Goal: Task Accomplishment & Management: Manage account settings

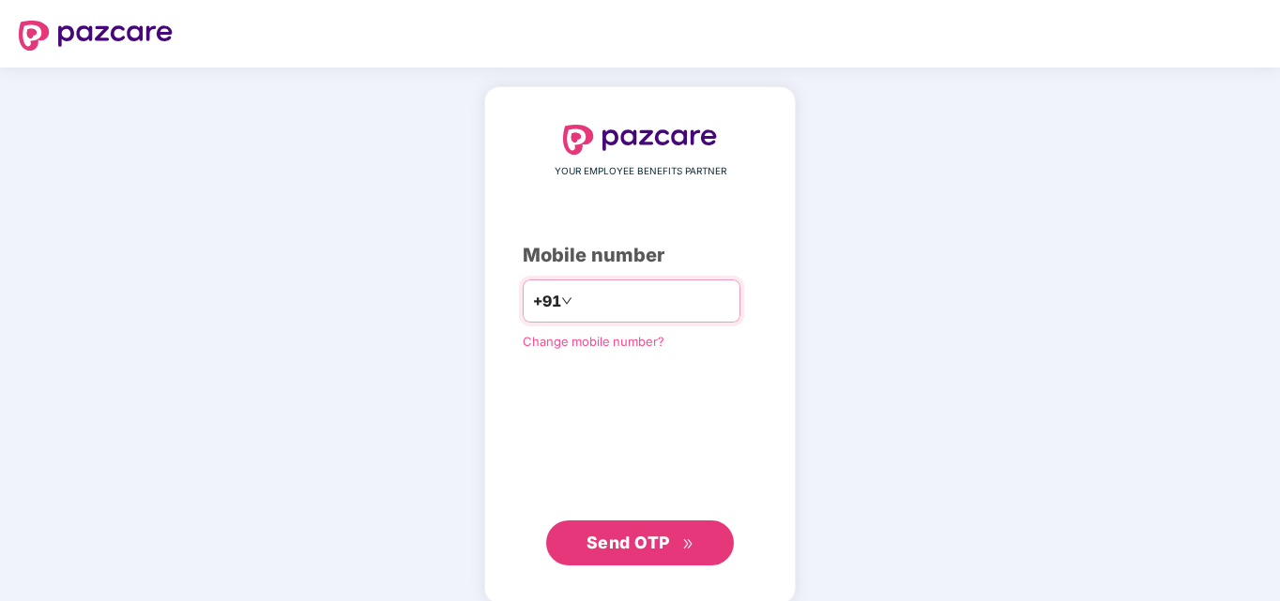
type input "**********"
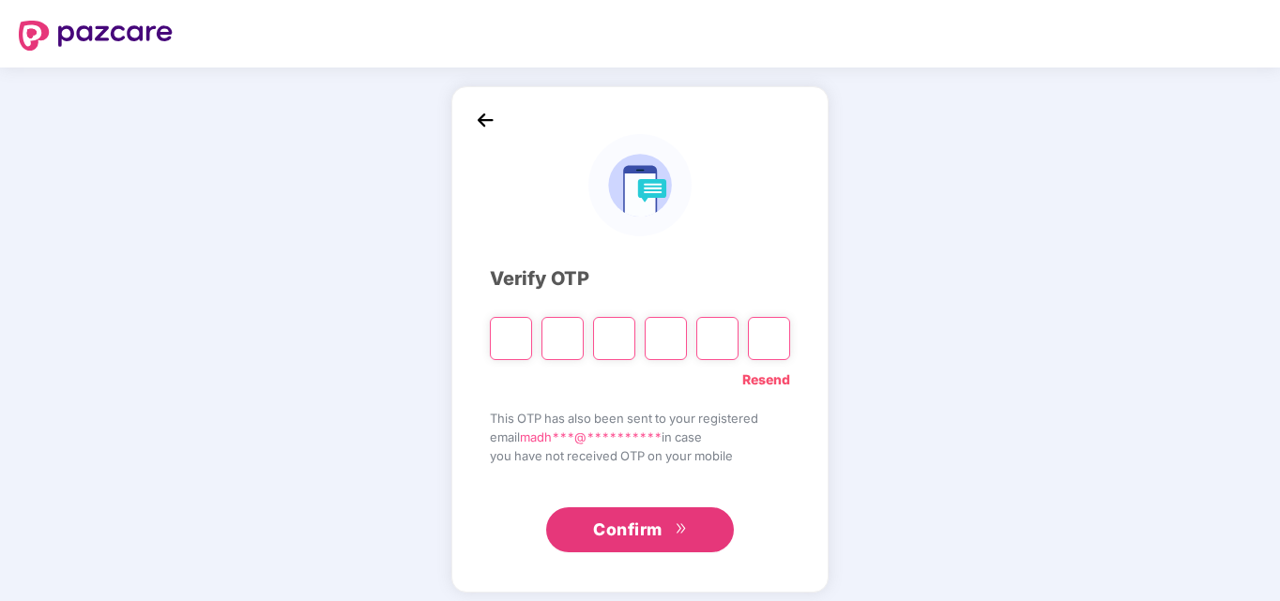
type input "*"
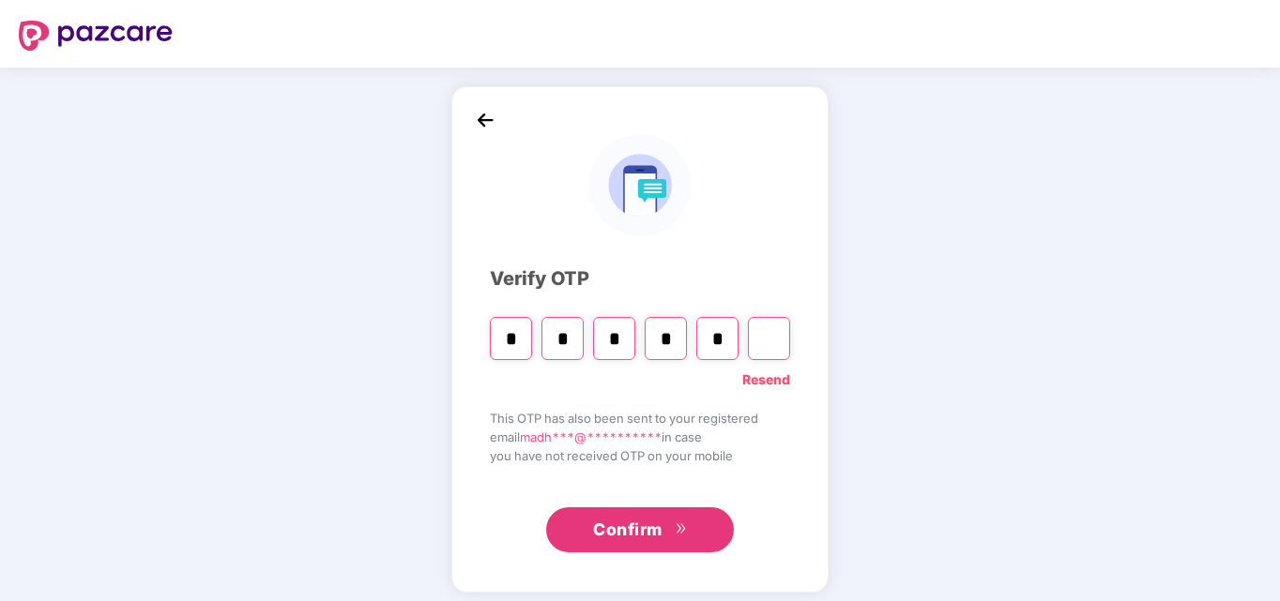
type input "*"
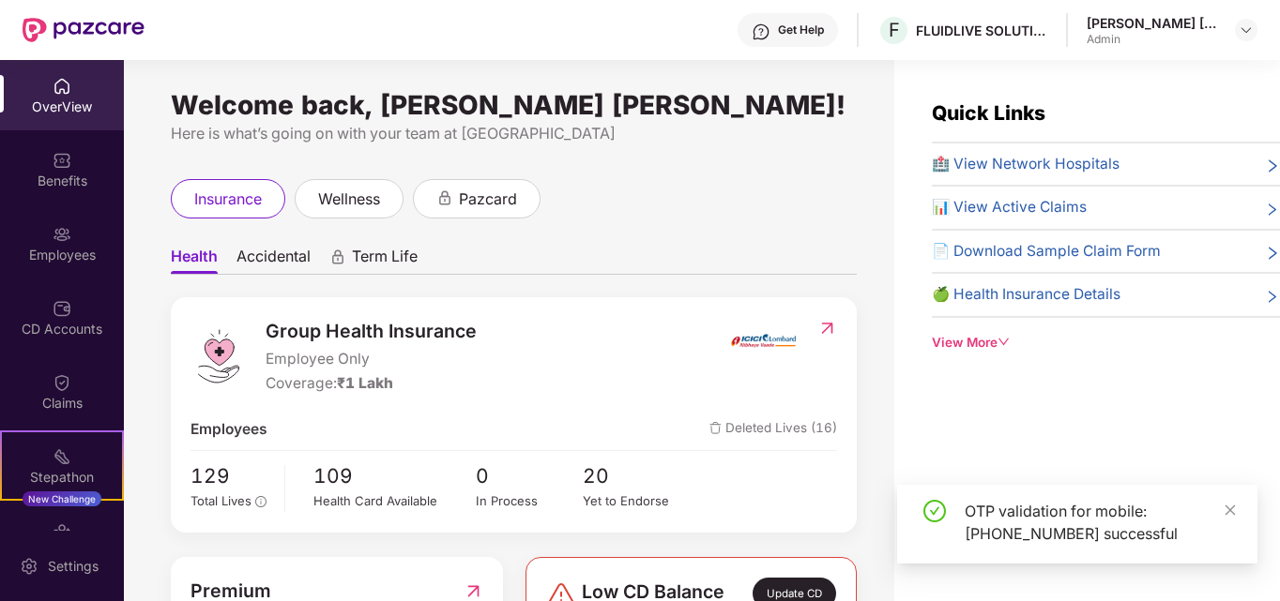
click at [53, 227] on img at bounding box center [62, 234] width 19 height 19
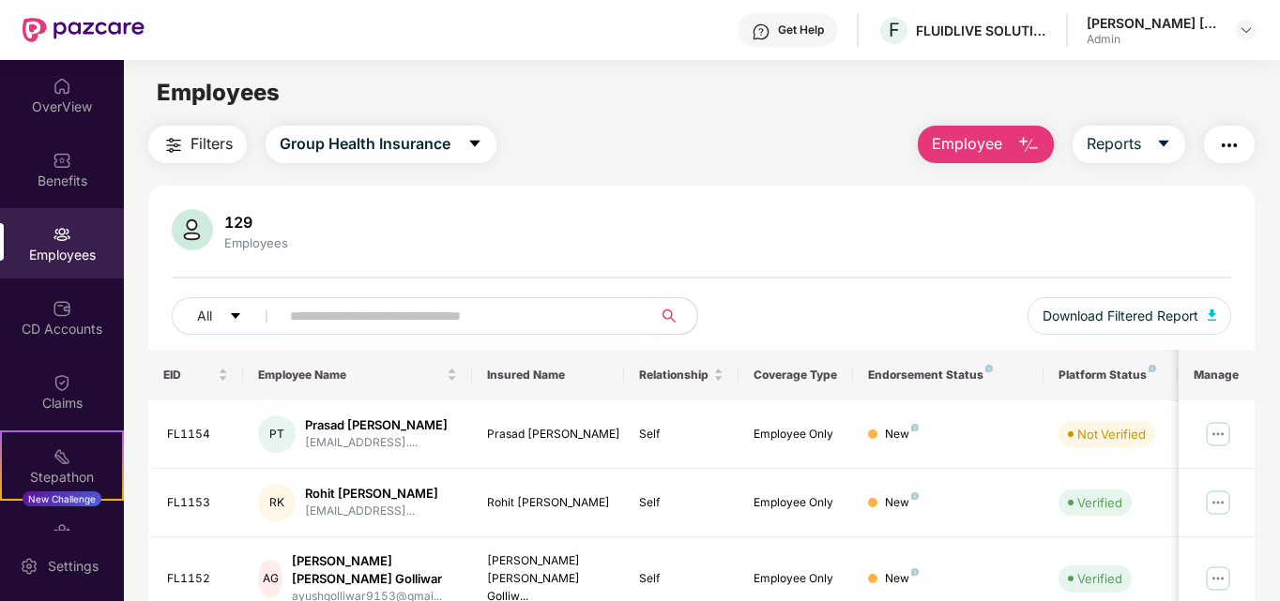
click at [424, 320] on input "text" at bounding box center [458, 316] width 337 height 28
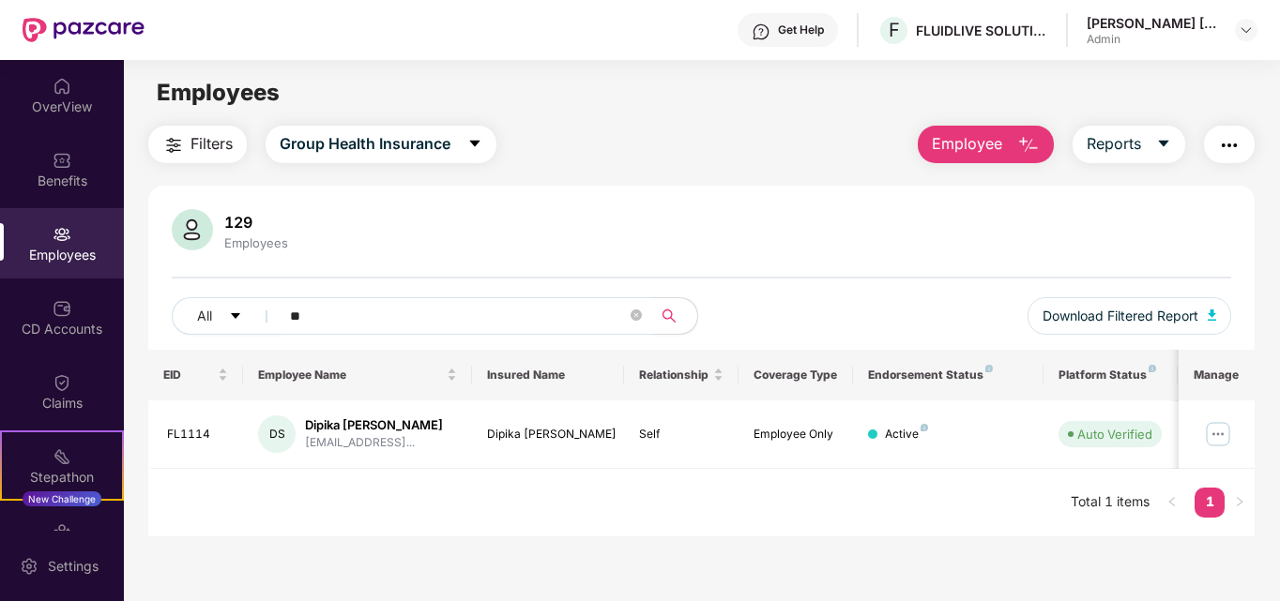
type input "*"
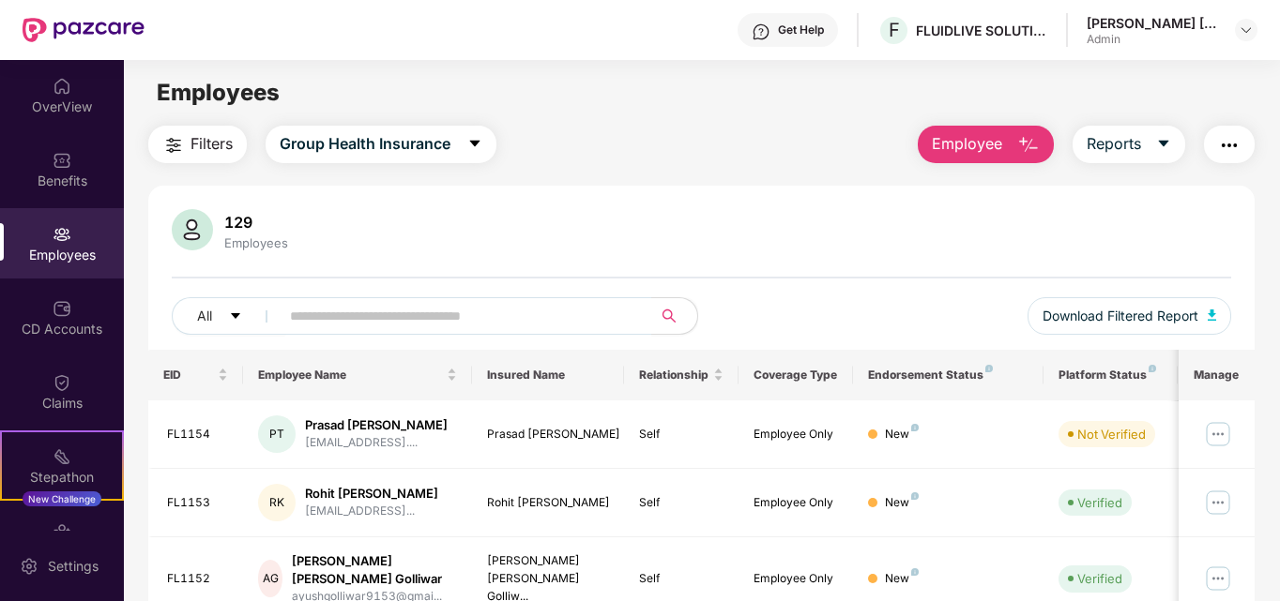
click at [973, 133] on span "Employee" at bounding box center [967, 143] width 70 height 23
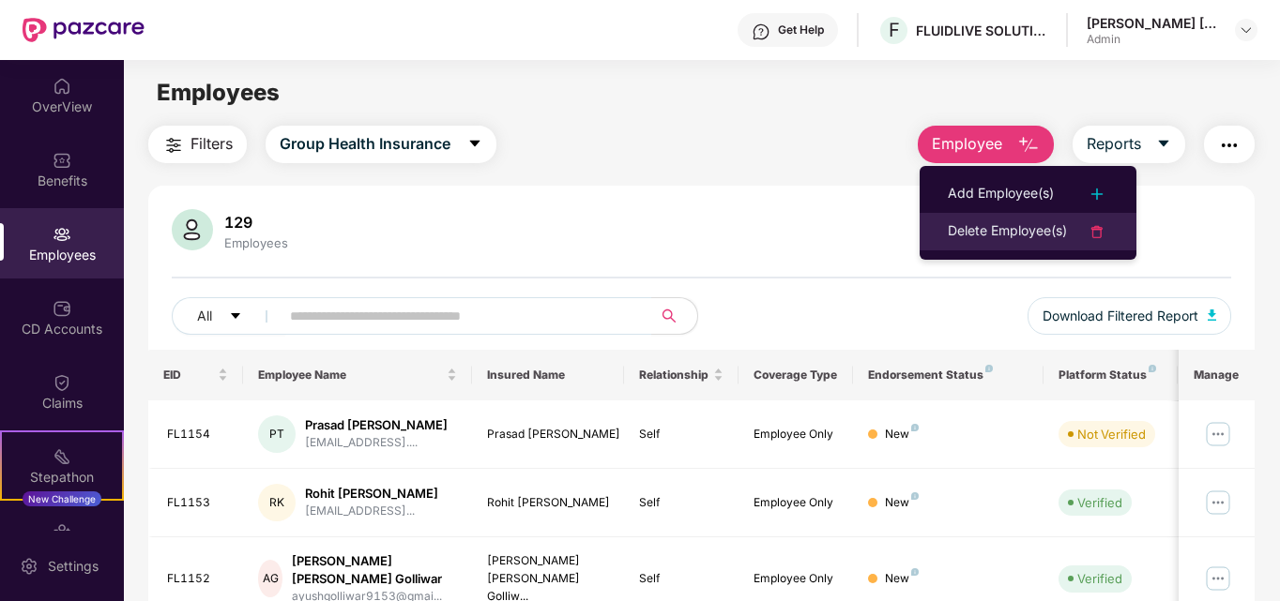
click at [1011, 236] on div "Delete Employee(s)" at bounding box center [1007, 231] width 119 height 23
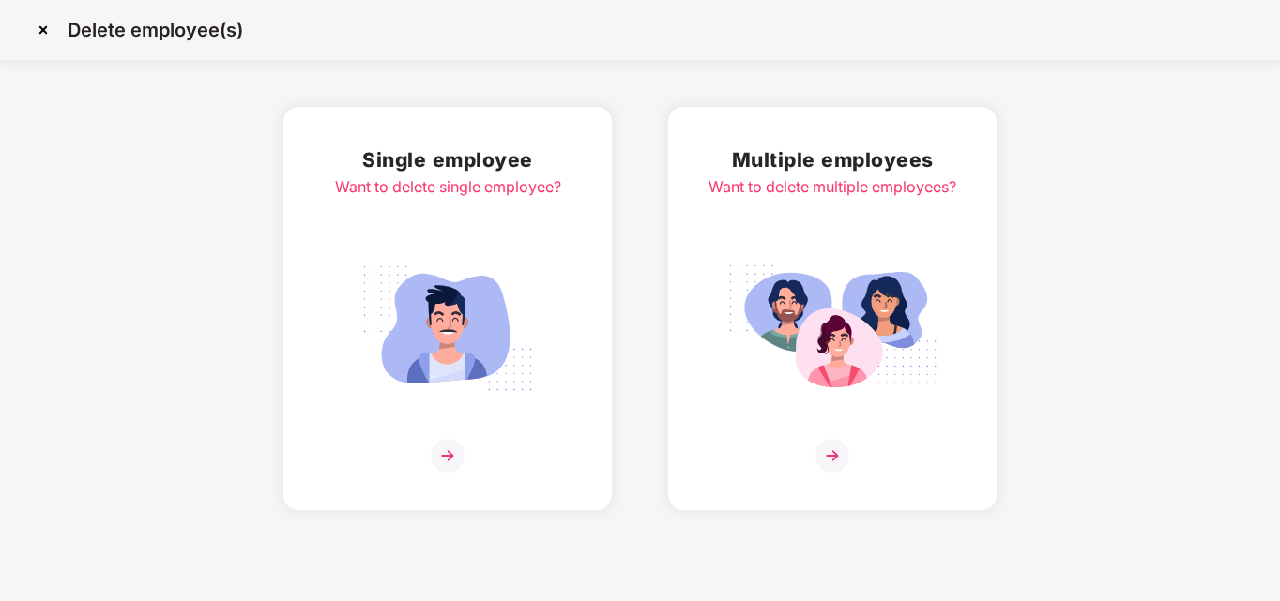
click at [456, 452] on img at bounding box center [448, 456] width 34 height 34
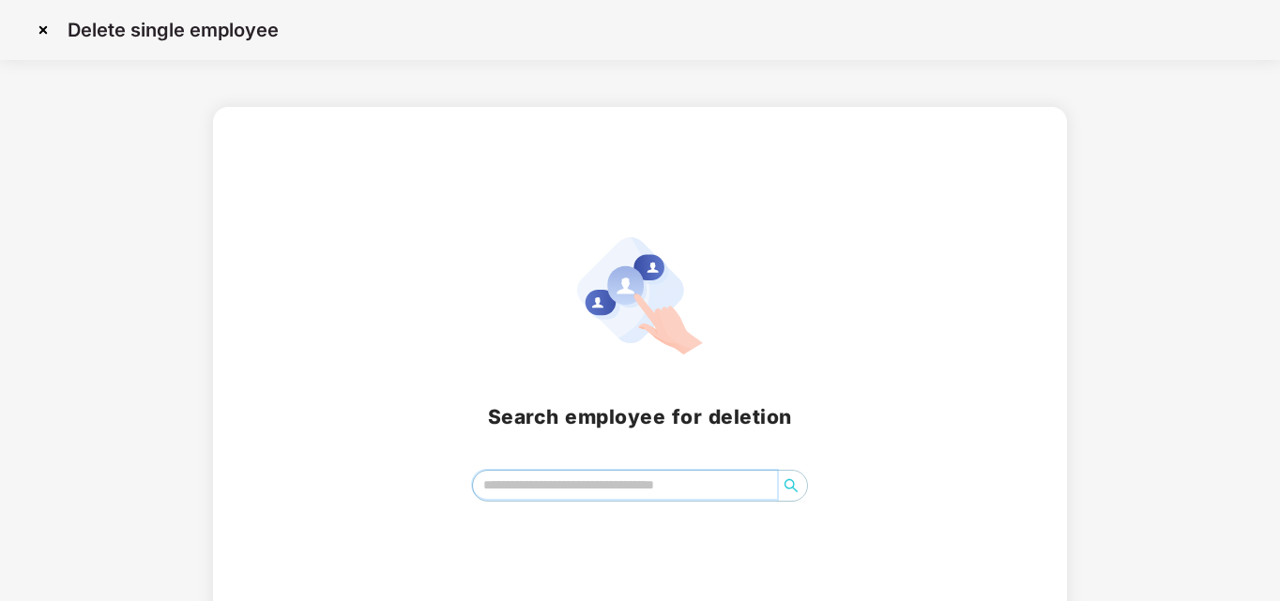
click at [576, 478] on input "search" at bounding box center [625, 485] width 305 height 28
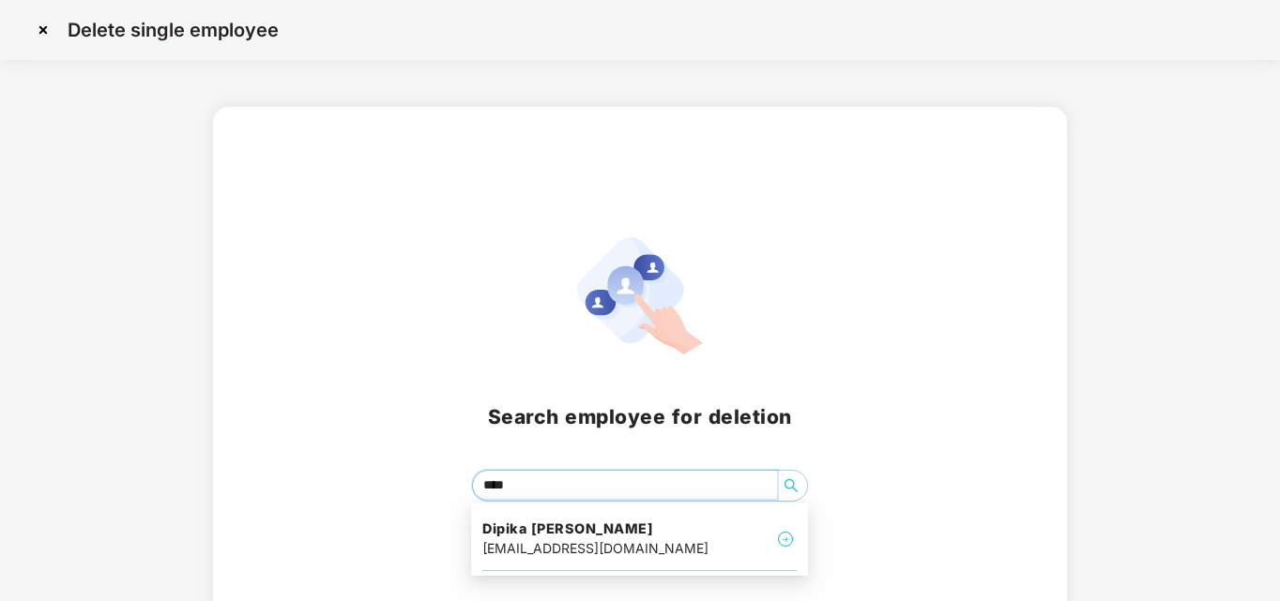
type input "*****"
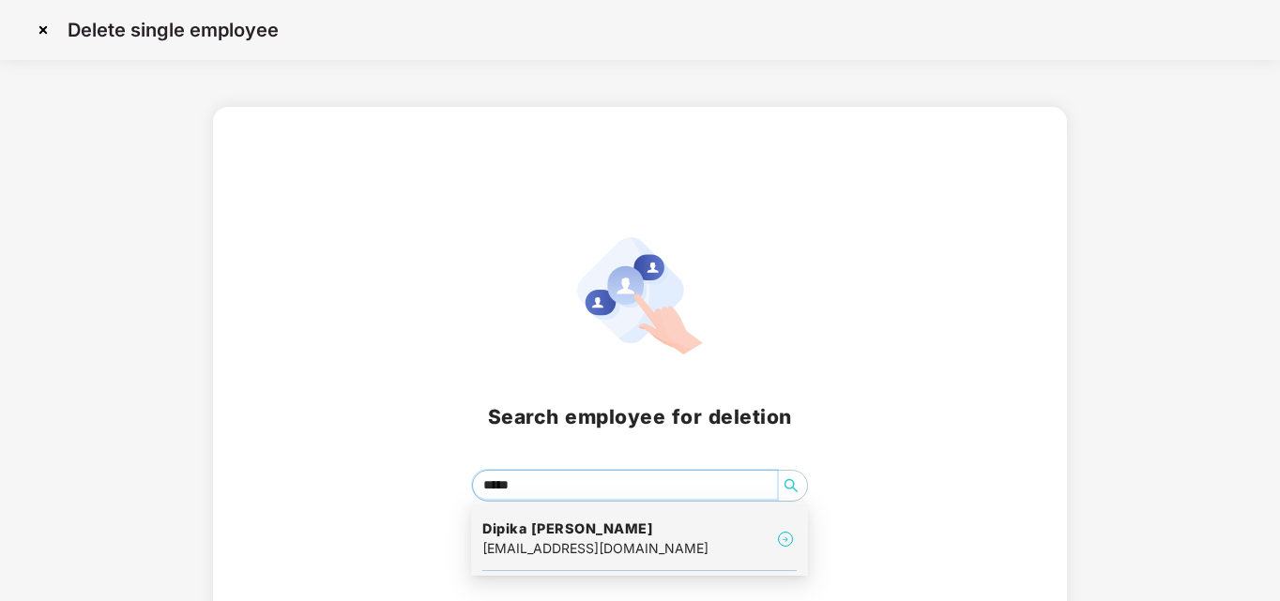
click at [572, 520] on h4 "Dipika [PERSON_NAME]" at bounding box center [595, 529] width 226 height 19
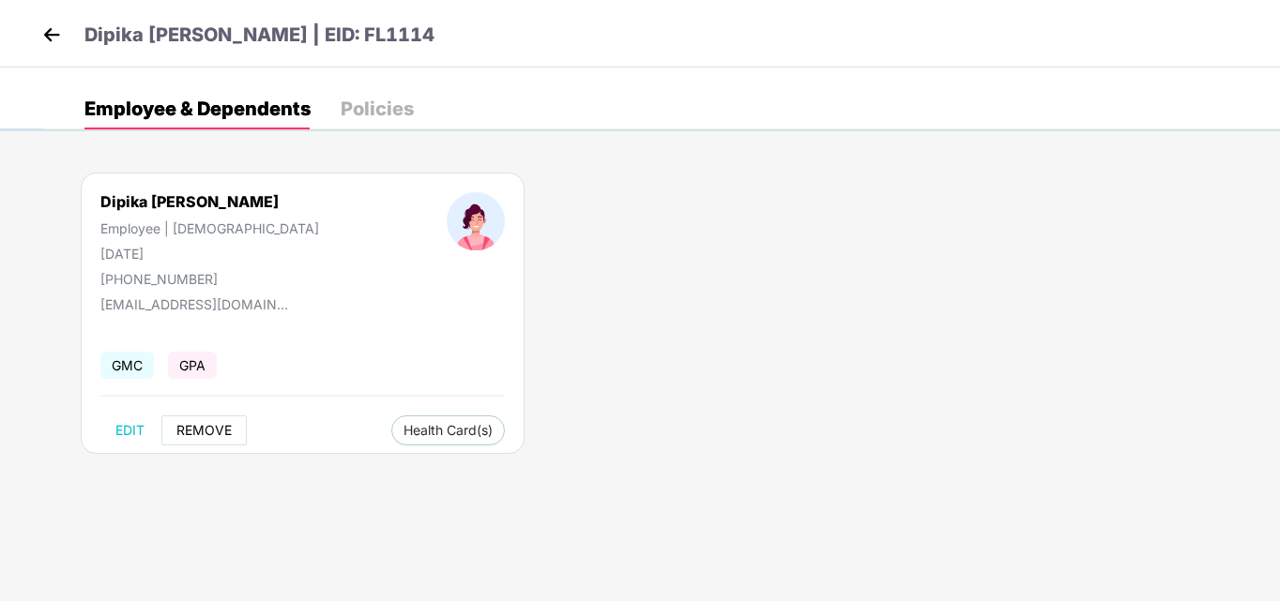
click at [204, 435] on span "REMOVE" at bounding box center [203, 430] width 55 height 15
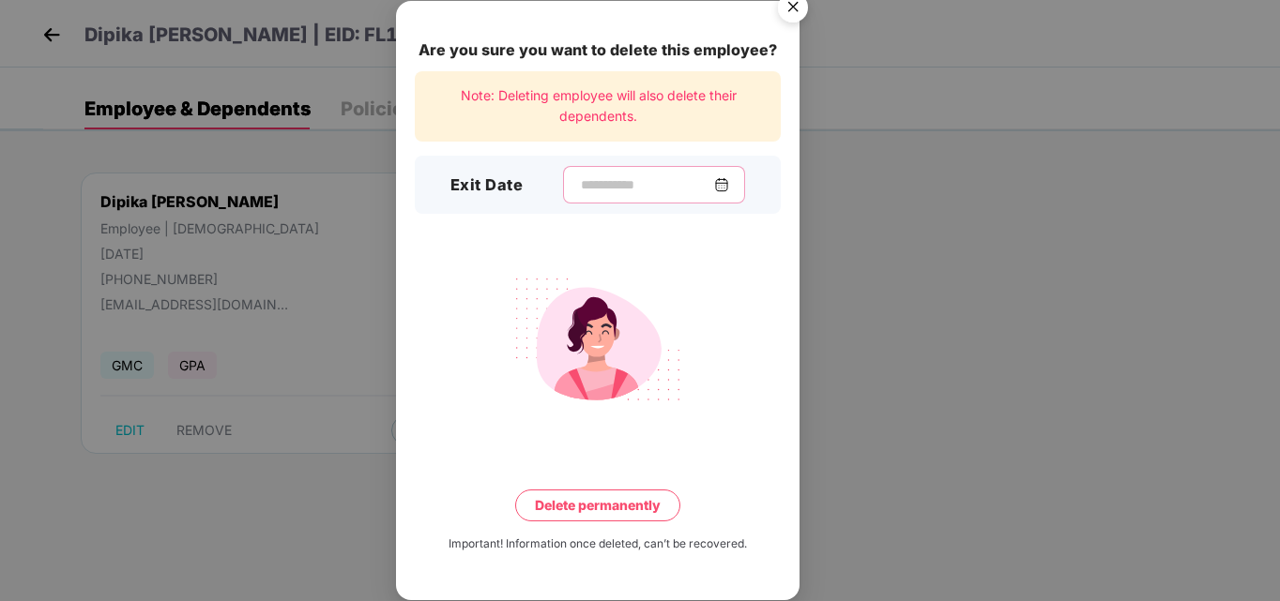
click at [656, 179] on input at bounding box center [646, 185] width 135 height 20
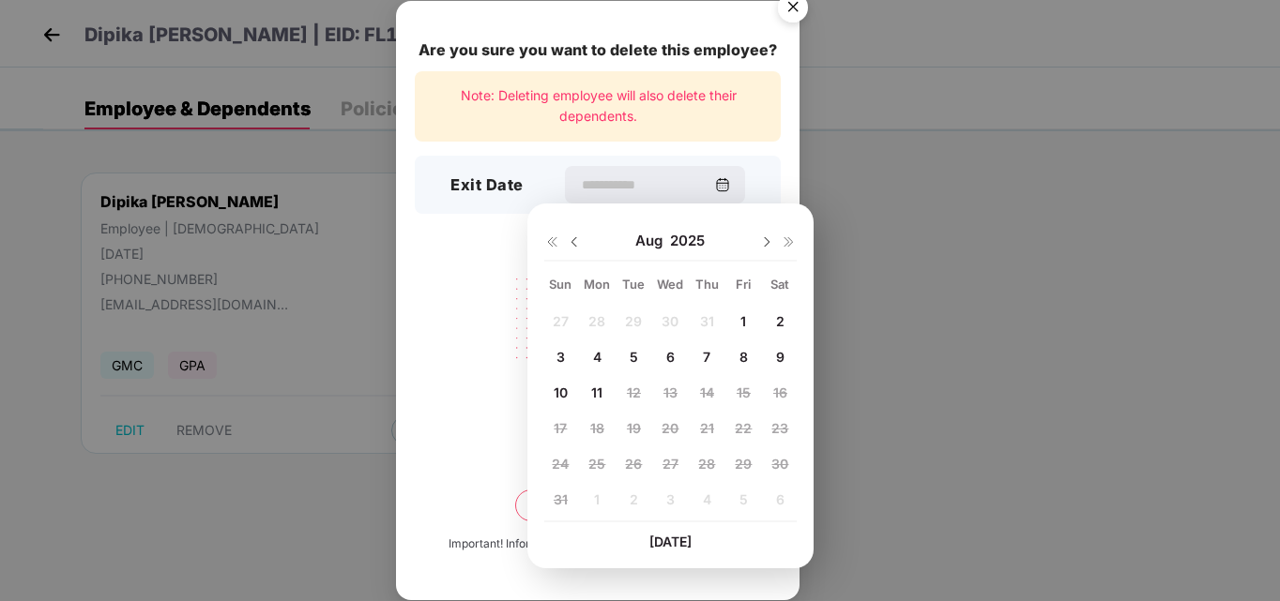
click at [670, 357] on span "6" at bounding box center [670, 357] width 8 height 16
type input "**********"
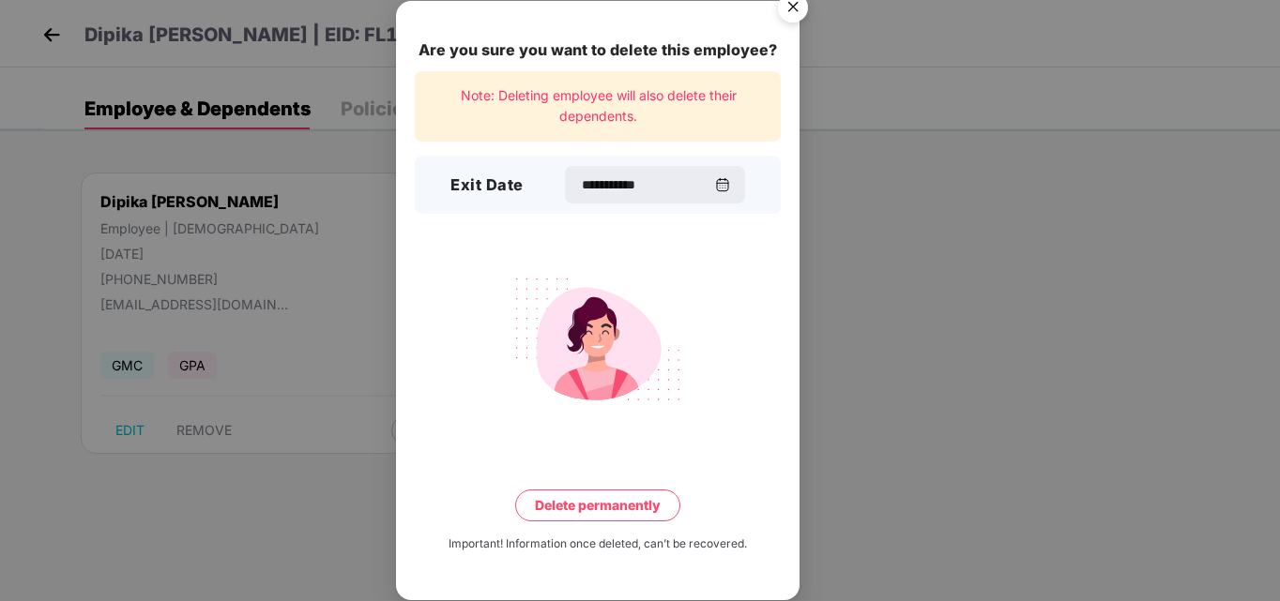
click at [594, 509] on button "Delete permanently" at bounding box center [597, 506] width 165 height 32
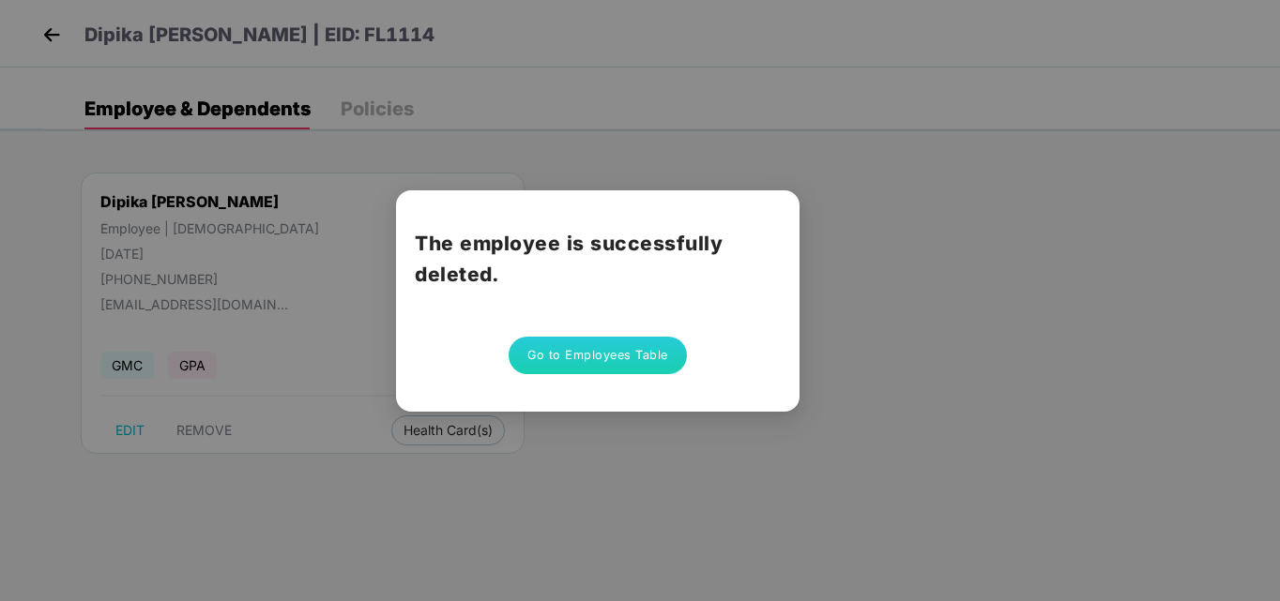
click at [592, 354] on button "Go to Employees Table" at bounding box center [598, 356] width 178 height 38
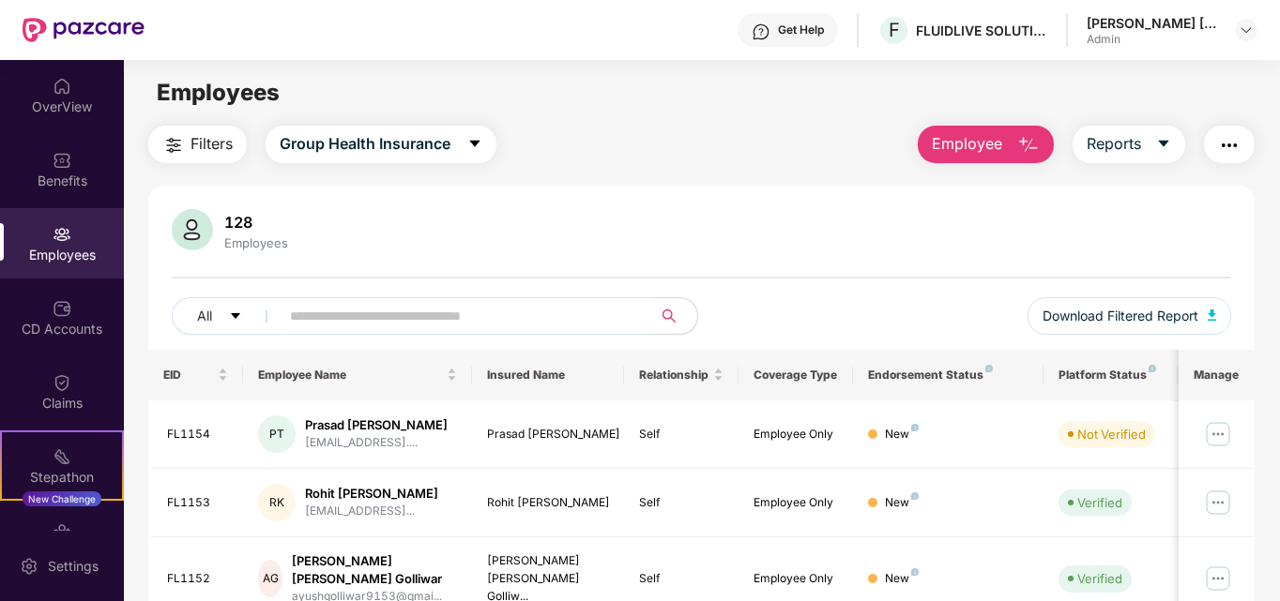
click at [956, 158] on button "Employee" at bounding box center [986, 145] width 136 height 38
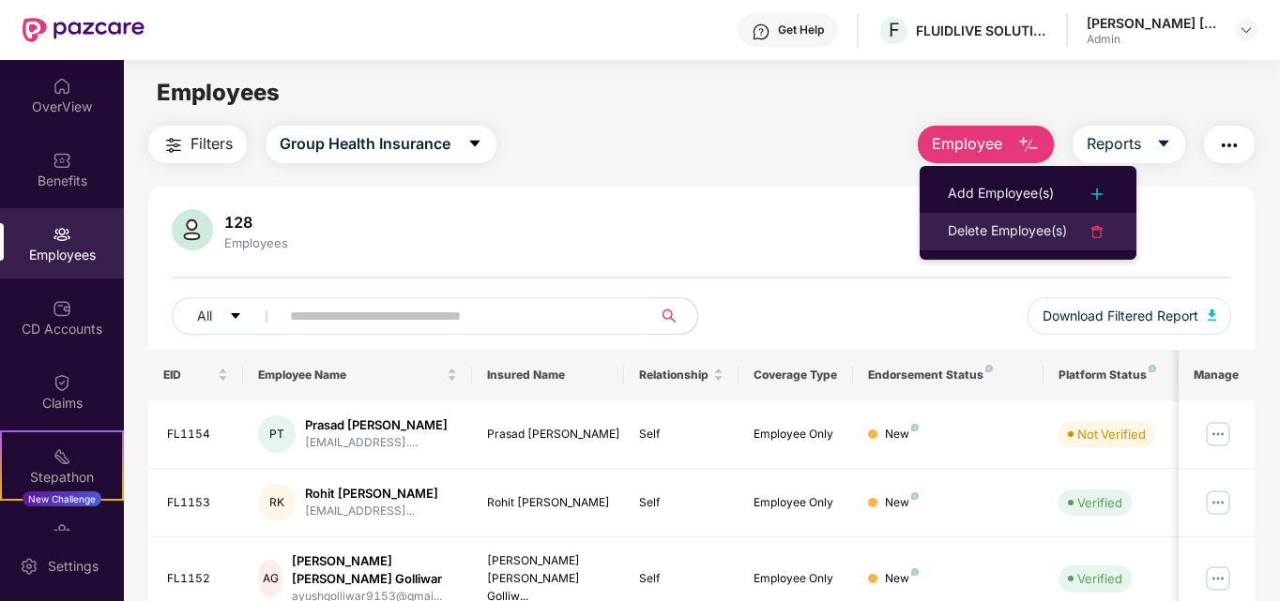
click at [965, 239] on div "Delete Employee(s)" at bounding box center [1007, 231] width 119 height 23
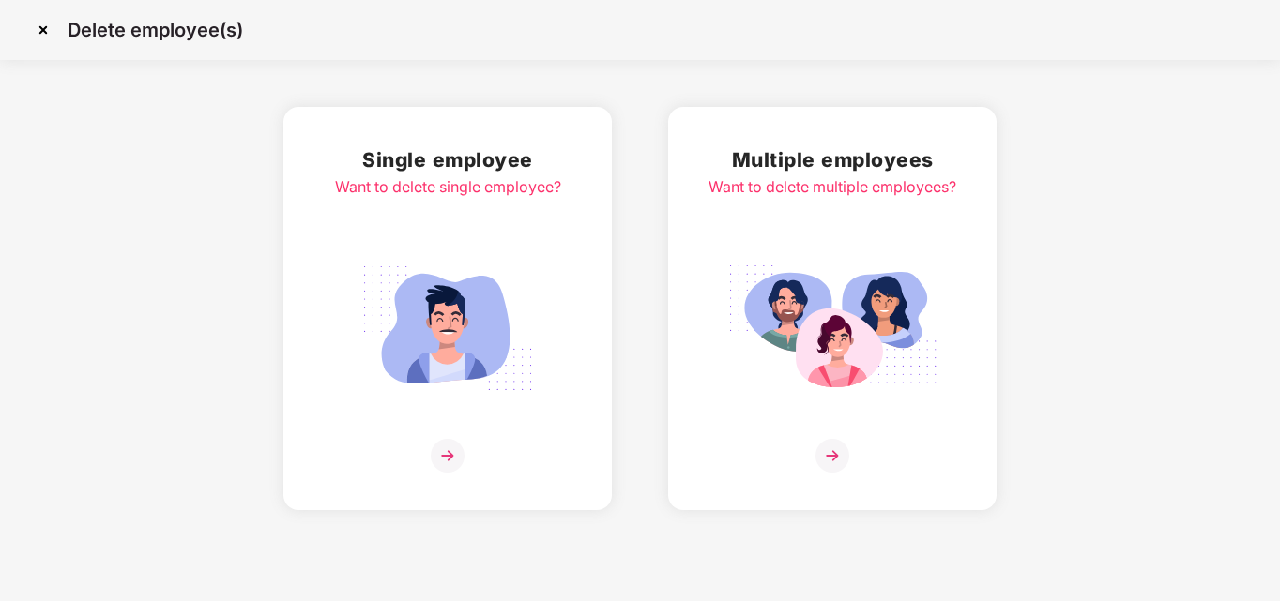
click at [449, 463] on img at bounding box center [448, 456] width 34 height 34
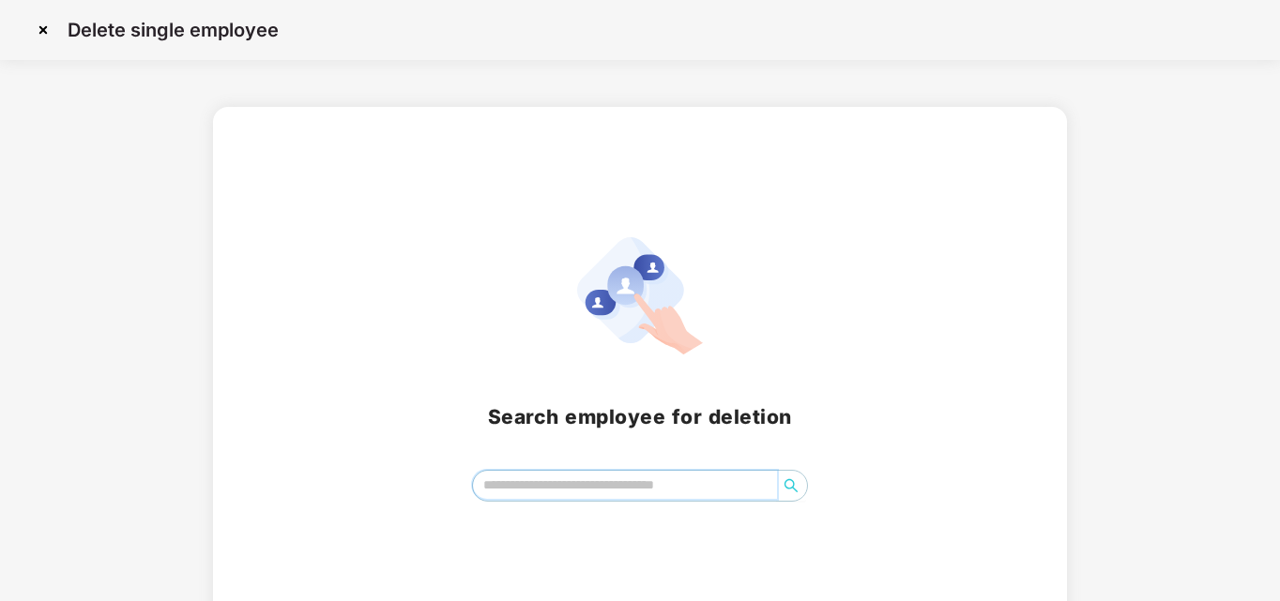
click at [577, 493] on input "search" at bounding box center [625, 485] width 305 height 28
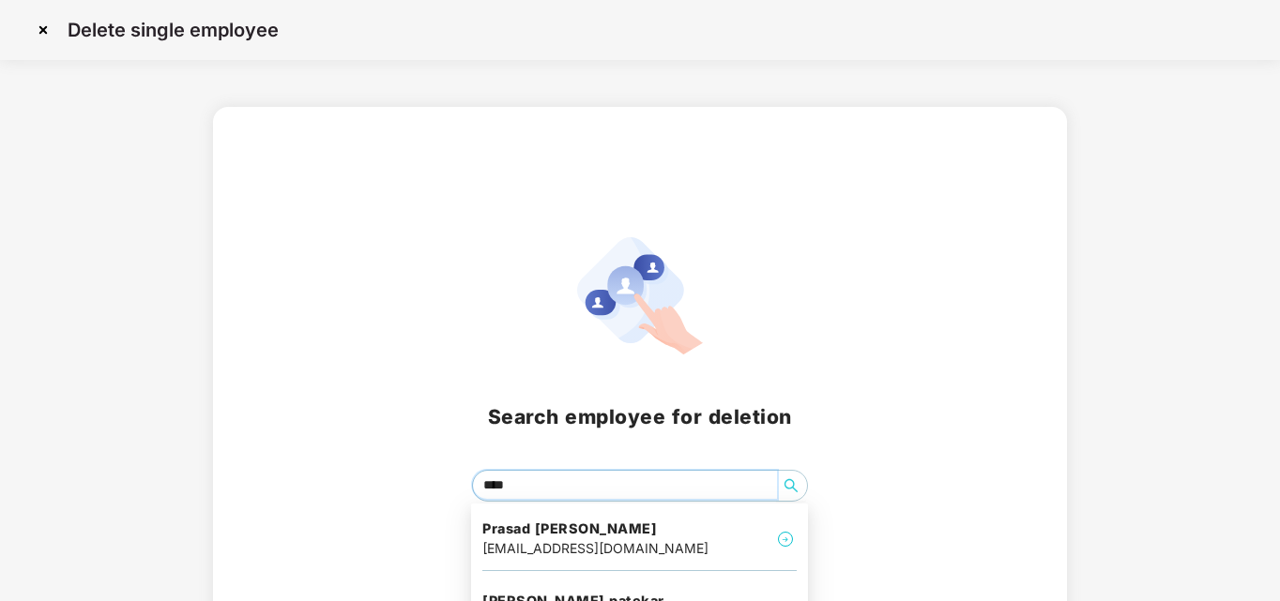
type input "*****"
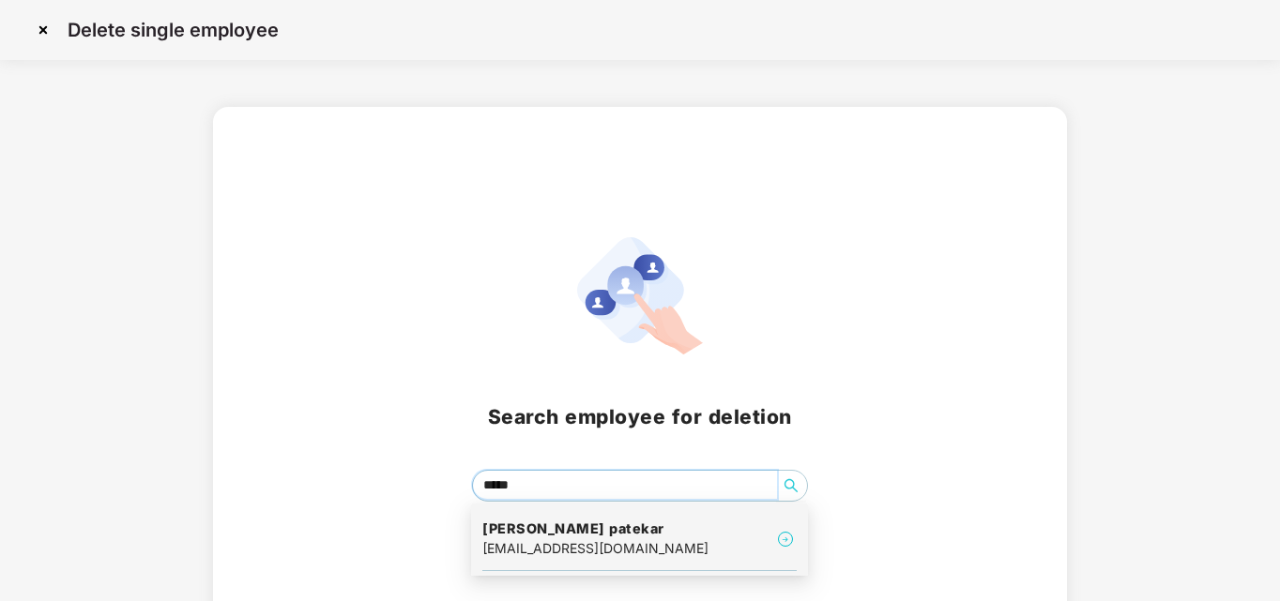
click at [614, 530] on h4 "[PERSON_NAME] patekar" at bounding box center [595, 529] width 226 height 19
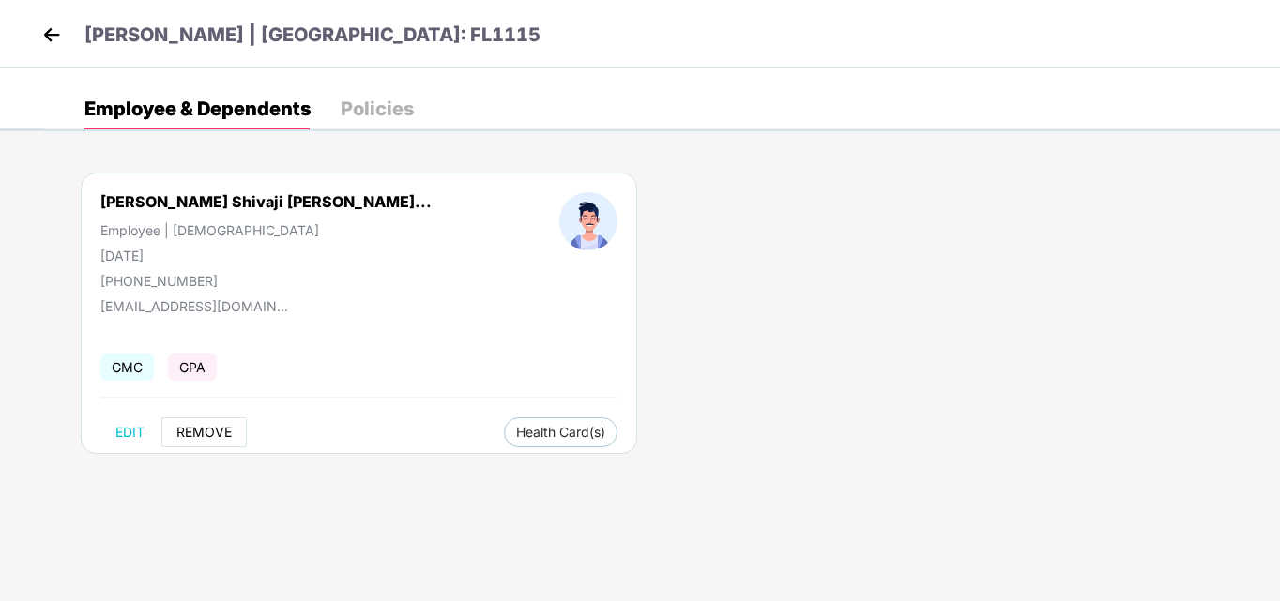
click at [190, 425] on span "REMOVE" at bounding box center [203, 432] width 55 height 15
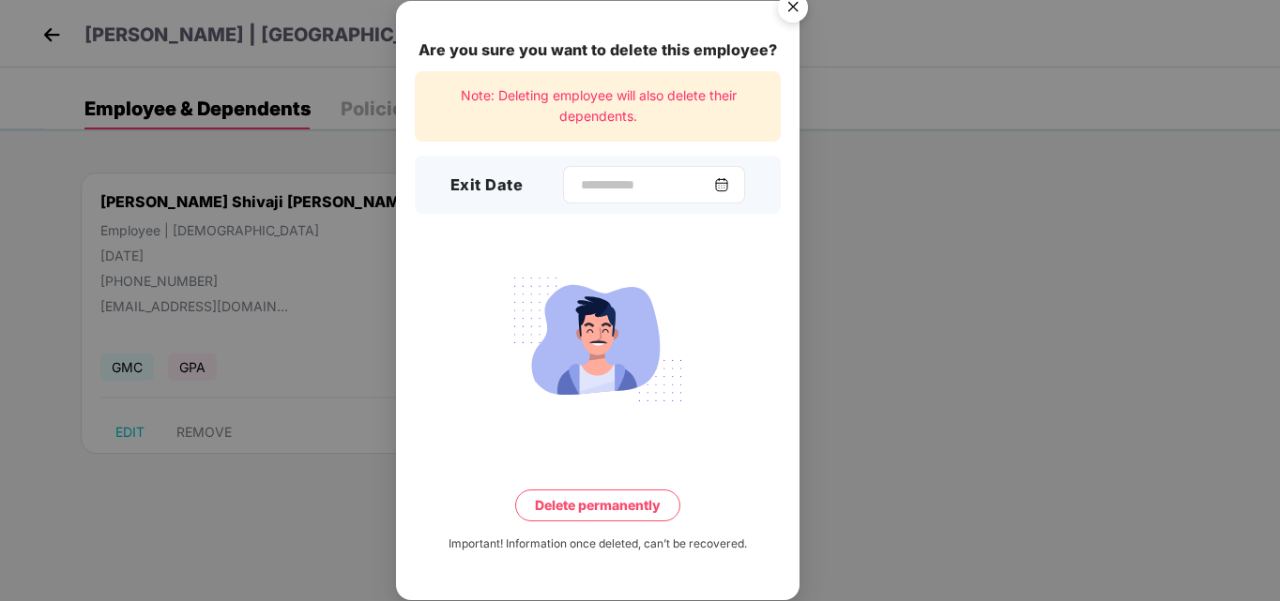
click at [667, 166] on div at bounding box center [654, 185] width 182 height 38
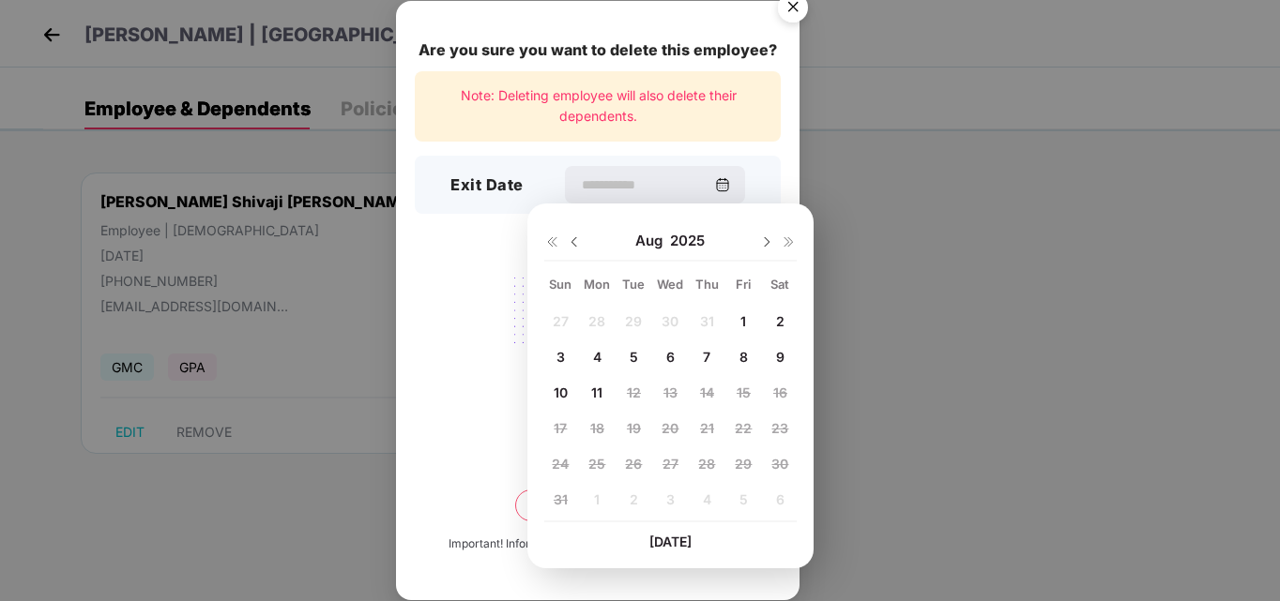
click at [698, 360] on div "7" at bounding box center [706, 356] width 28 height 28
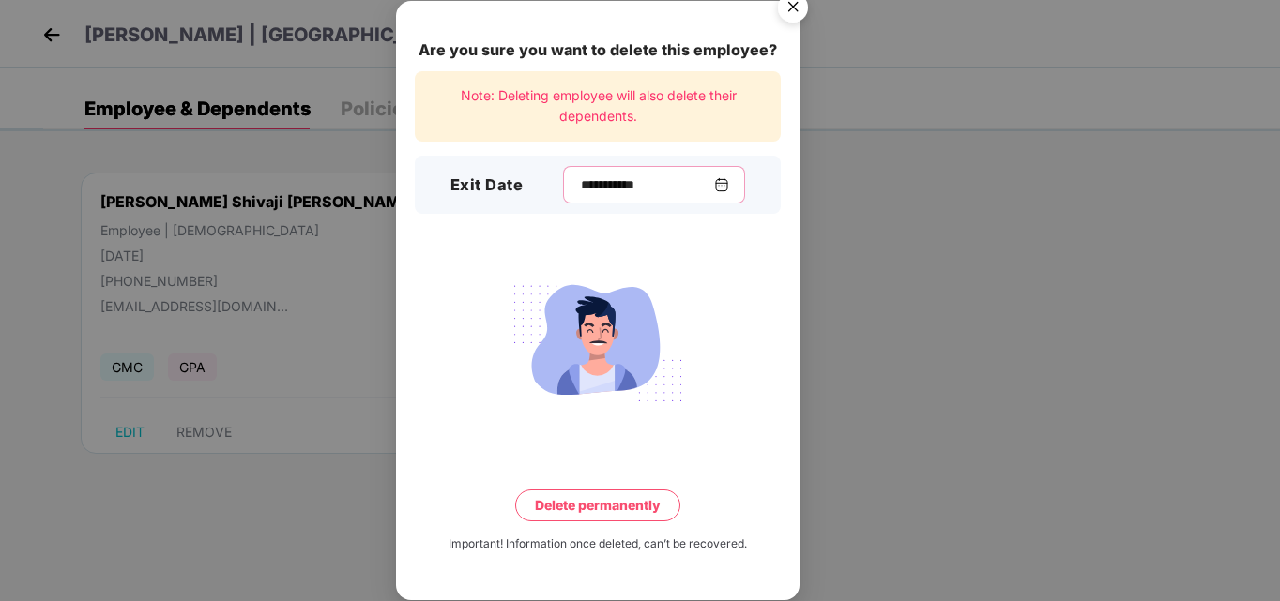
click at [609, 192] on input "**********" at bounding box center [646, 185] width 135 height 20
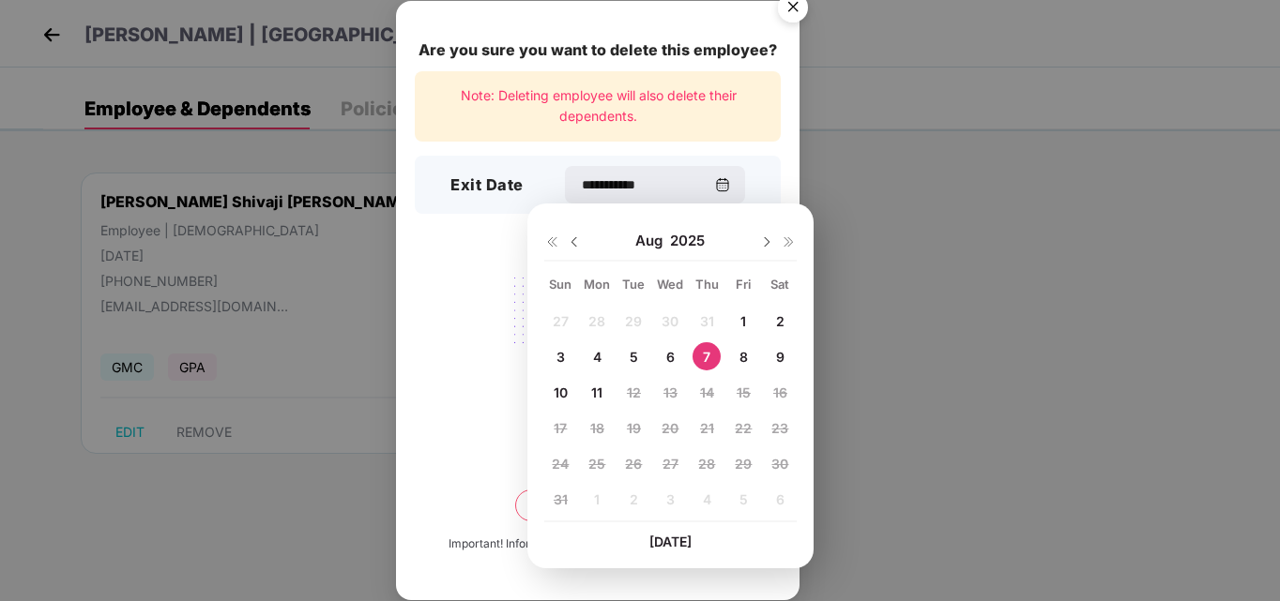
click at [669, 353] on span "6" at bounding box center [670, 357] width 8 height 16
type input "**********"
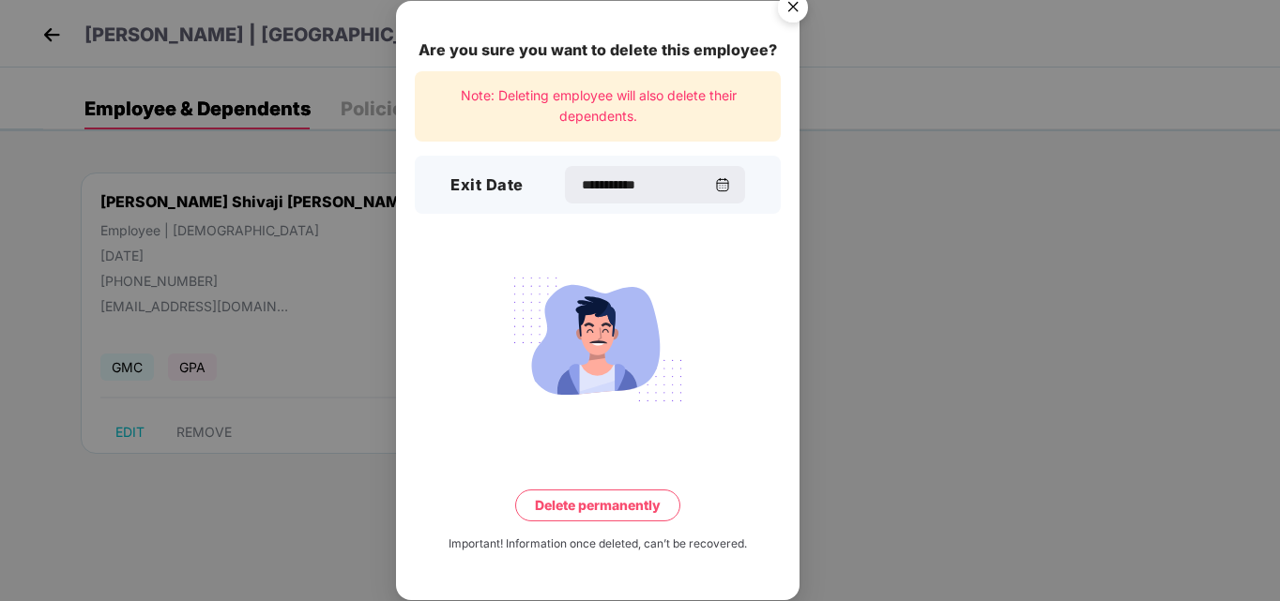
click at [608, 509] on button "Delete permanently" at bounding box center [597, 506] width 165 height 32
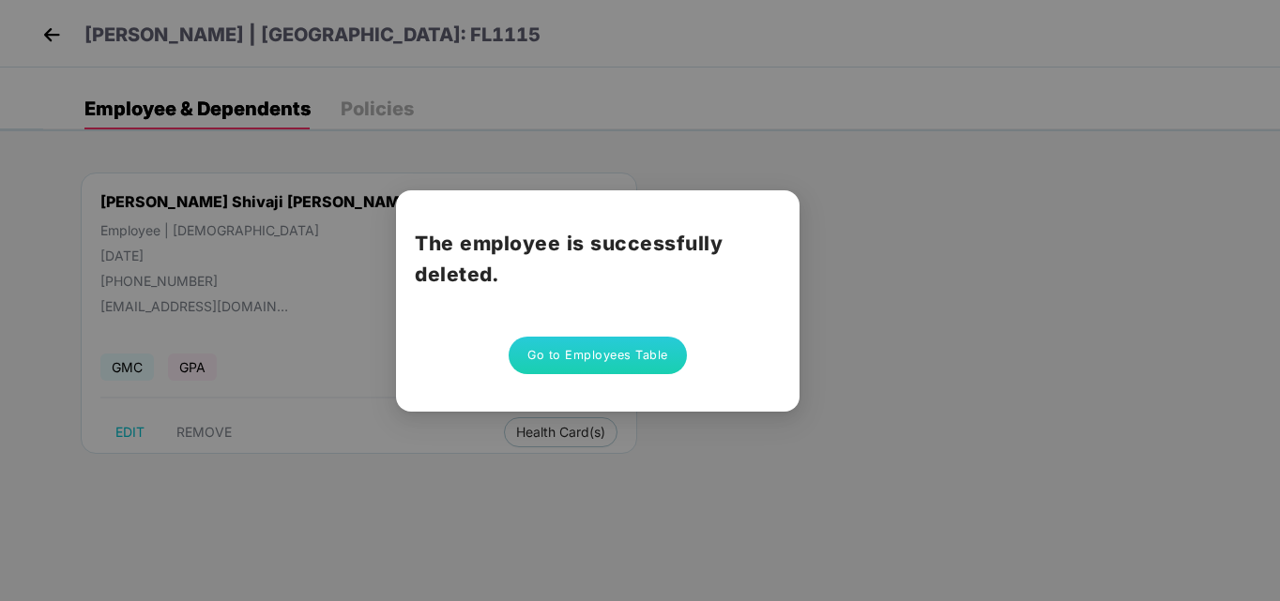
click at [598, 341] on button "Go to Employees Table" at bounding box center [598, 356] width 178 height 38
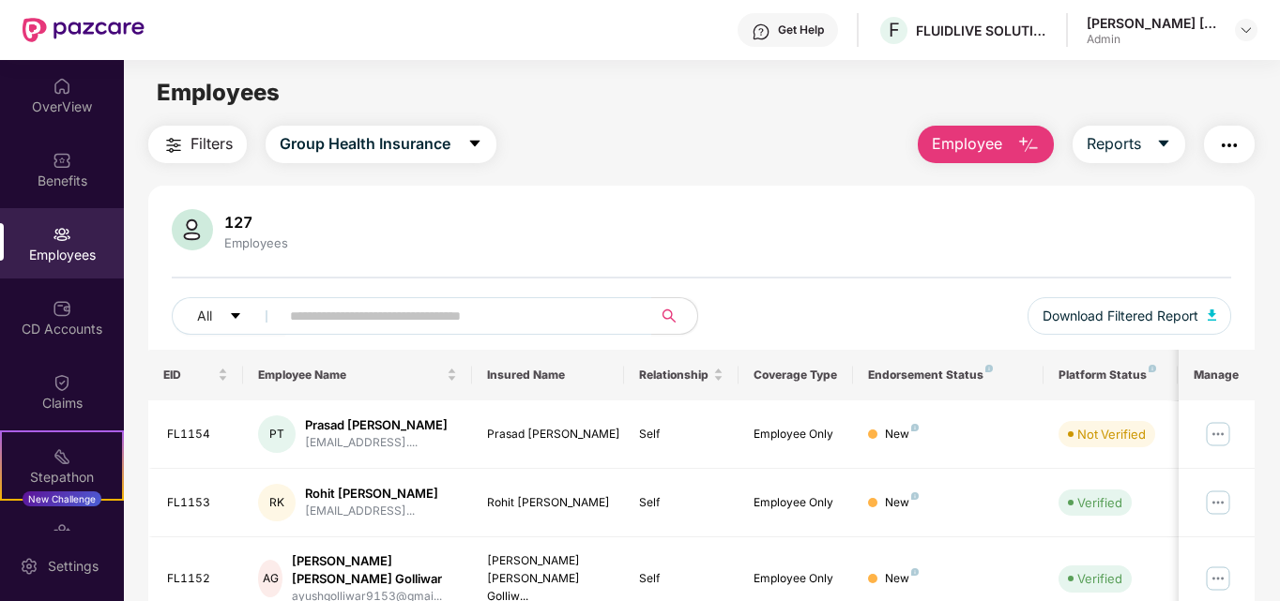
click at [1004, 147] on button "Employee" at bounding box center [986, 145] width 136 height 38
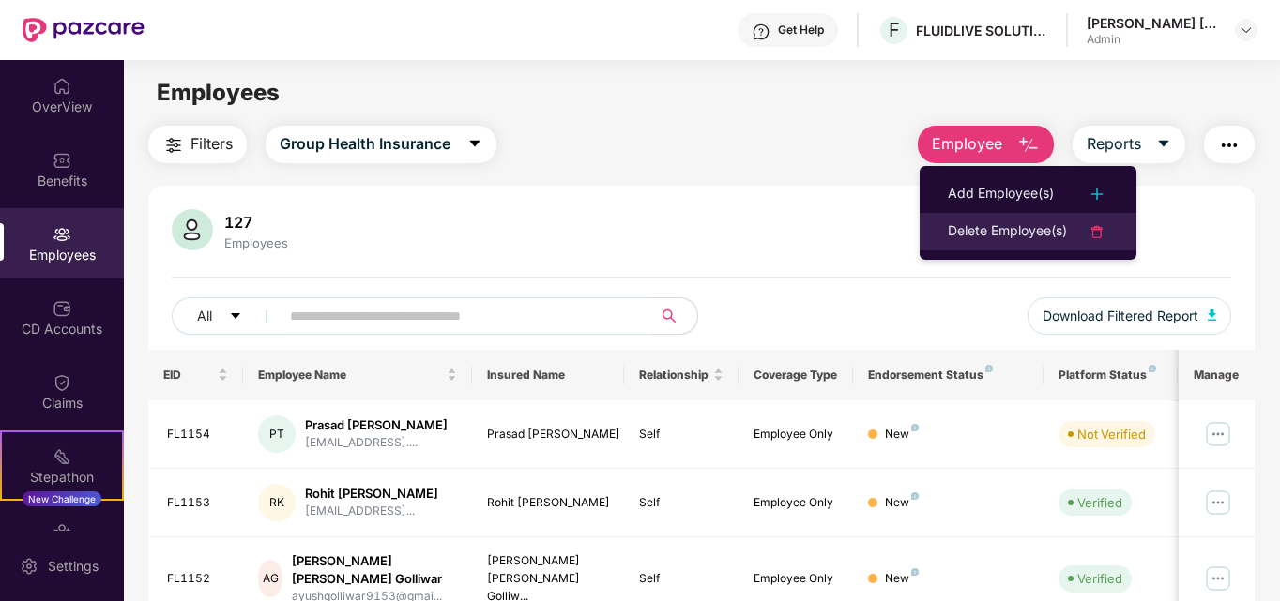
click at [974, 234] on div "Delete Employee(s)" at bounding box center [1007, 231] width 119 height 23
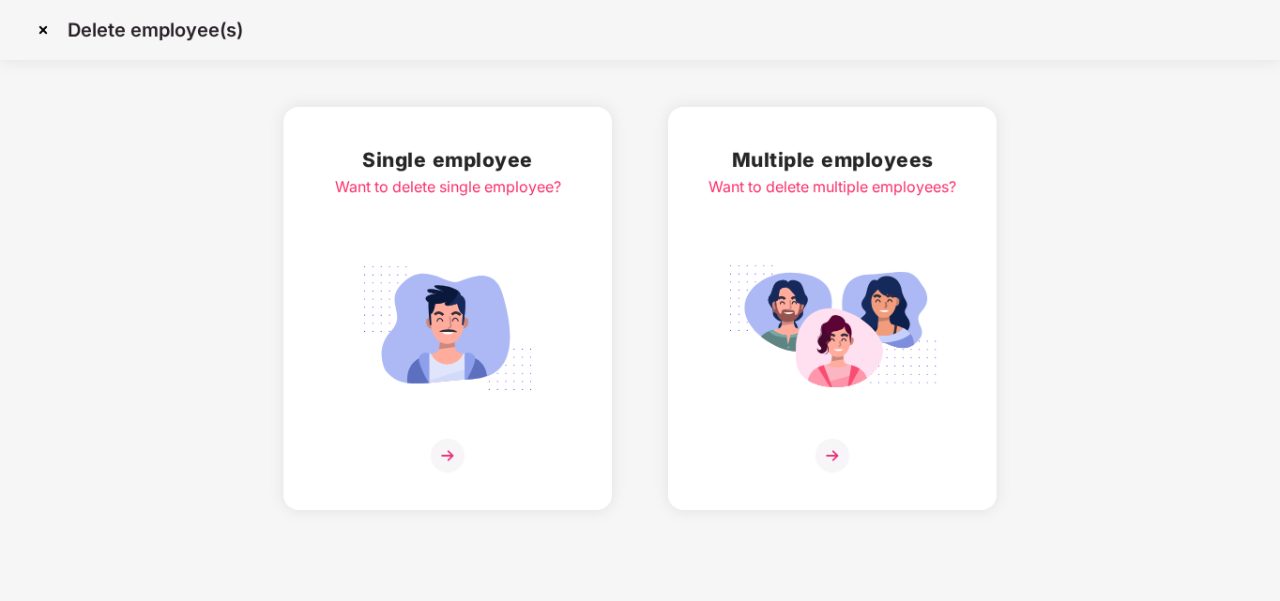
click at [449, 450] on img at bounding box center [448, 456] width 34 height 34
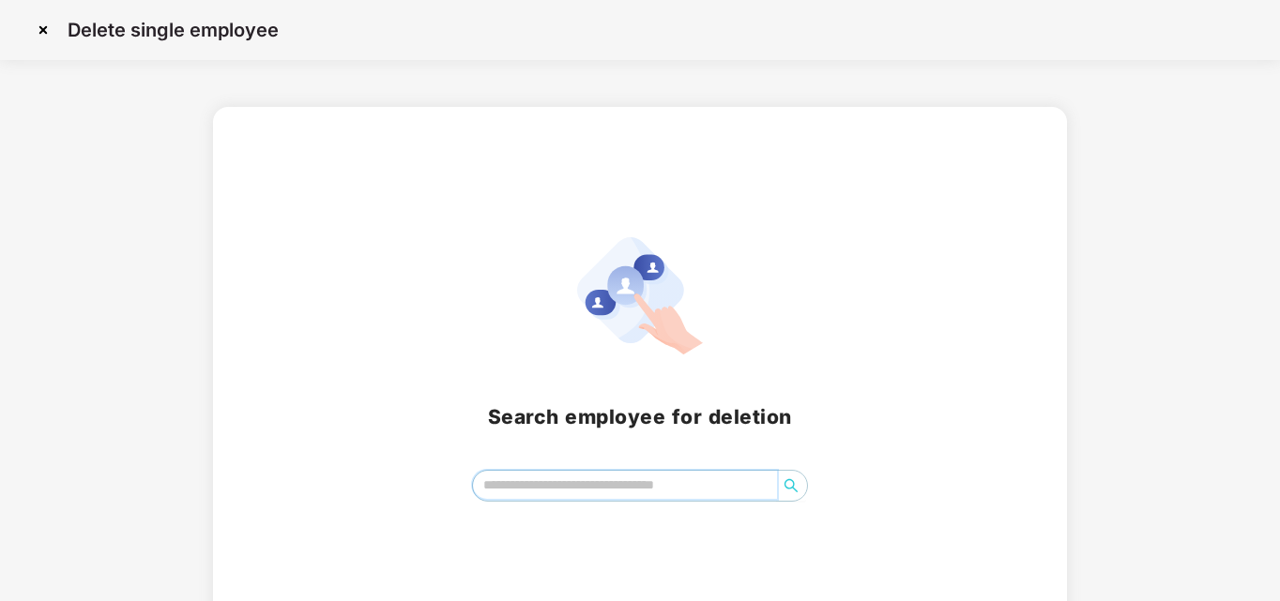
click at [539, 492] on input "search" at bounding box center [625, 485] width 305 height 28
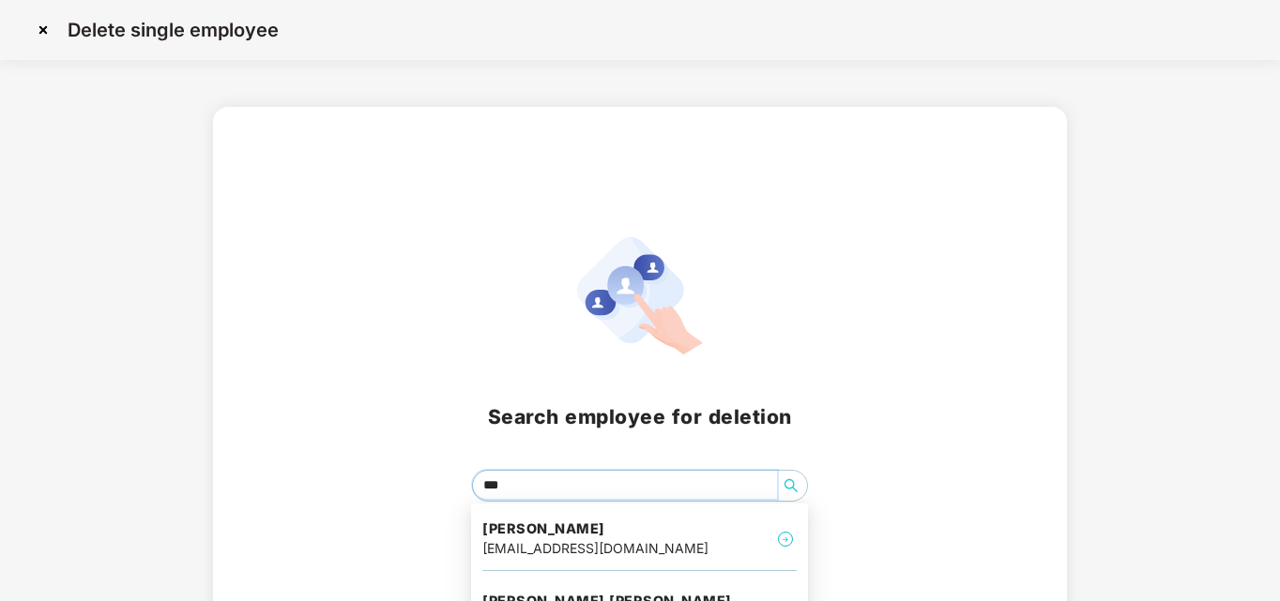
type input "****"
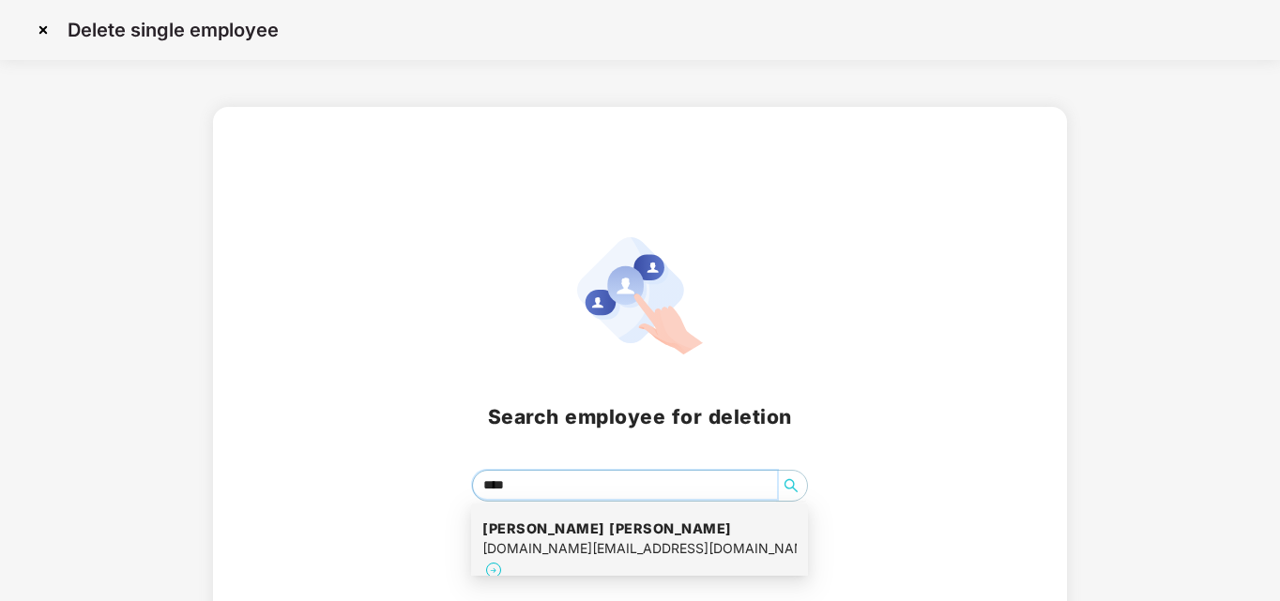
click at [650, 533] on h4 "[PERSON_NAME] [PERSON_NAME]" at bounding box center [639, 529] width 314 height 19
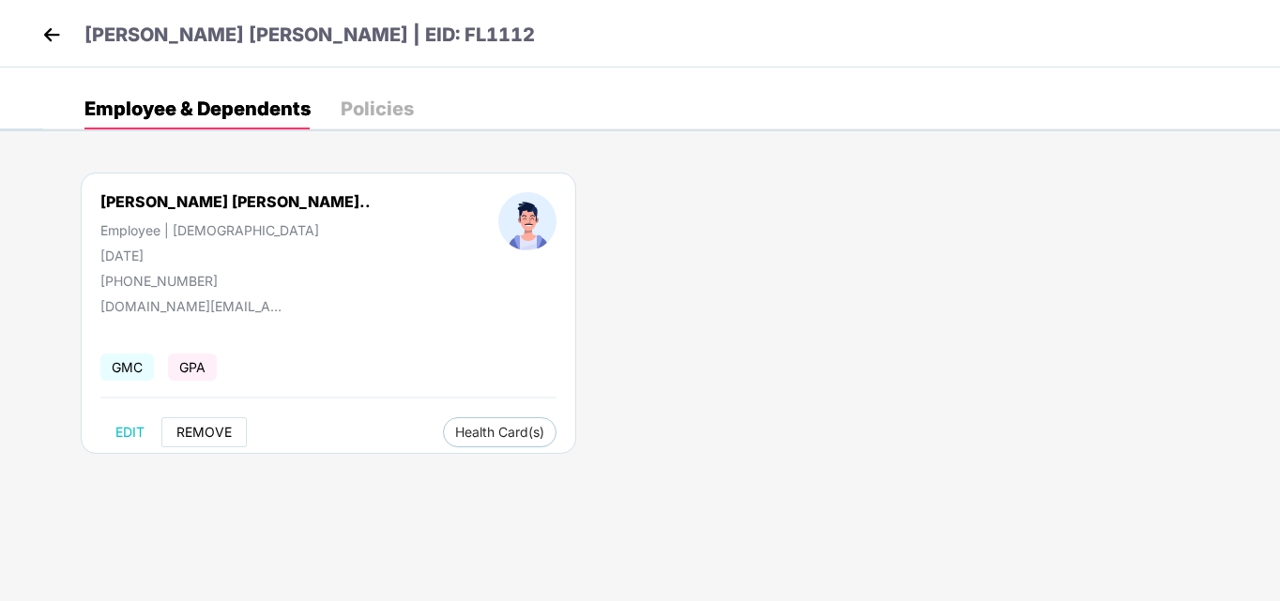
click at [195, 437] on span "REMOVE" at bounding box center [203, 432] width 55 height 15
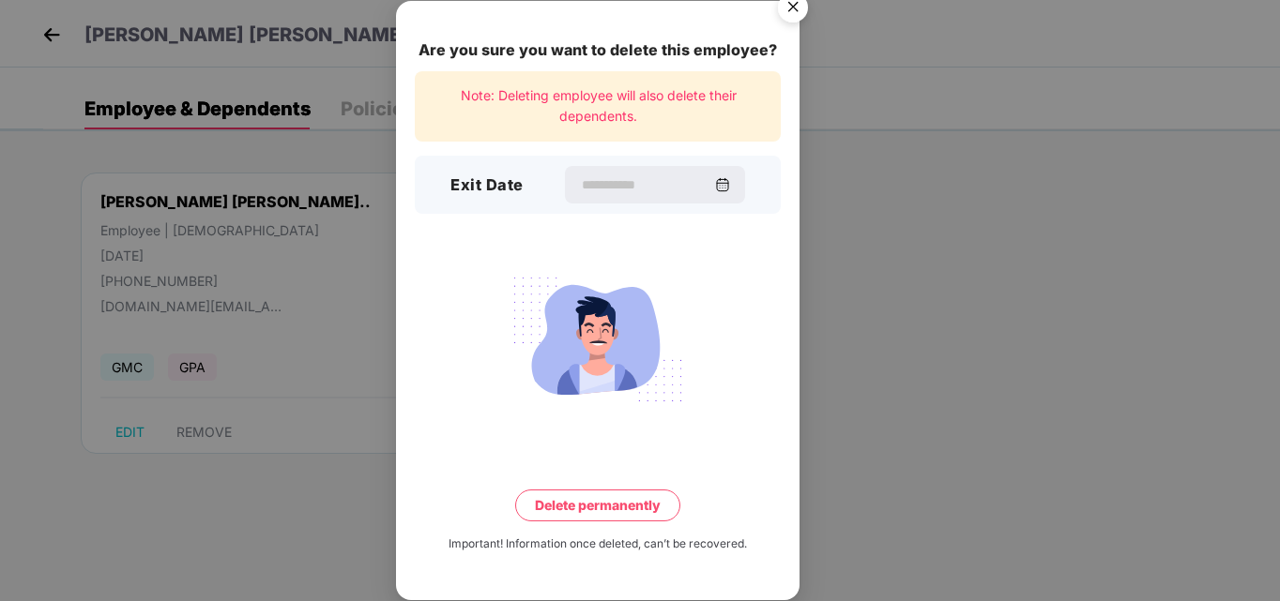
click at [606, 208] on div "Exit Date" at bounding box center [598, 185] width 366 height 58
click at [598, 181] on input at bounding box center [646, 185] width 135 height 20
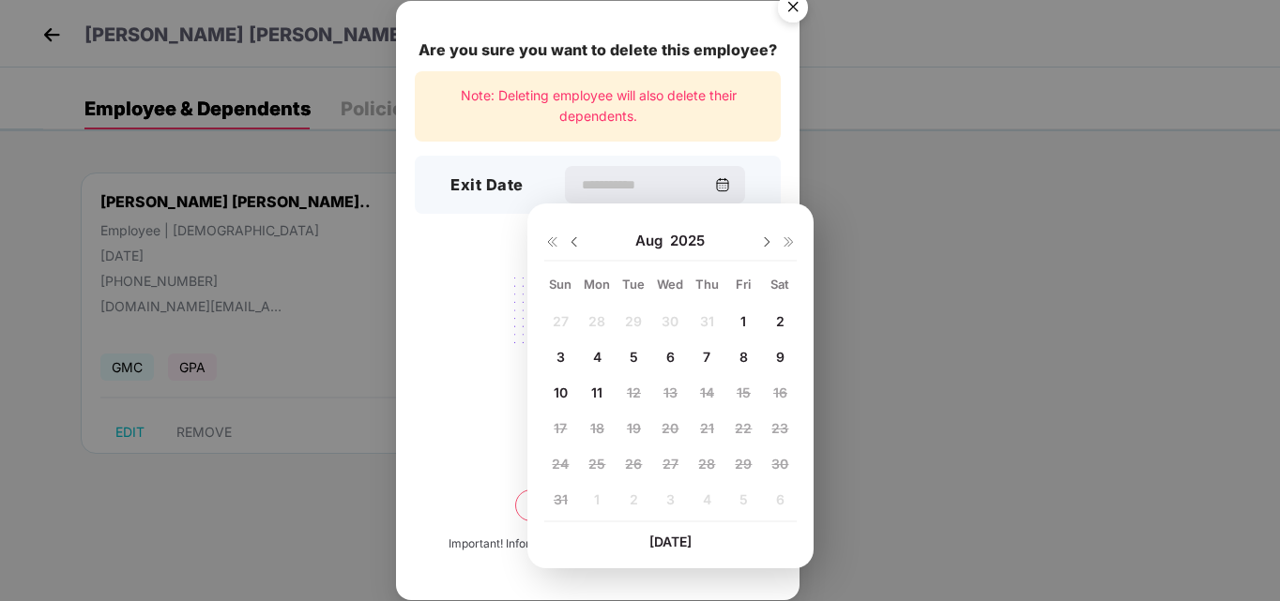
click at [669, 358] on span "6" at bounding box center [670, 357] width 8 height 16
type input "**********"
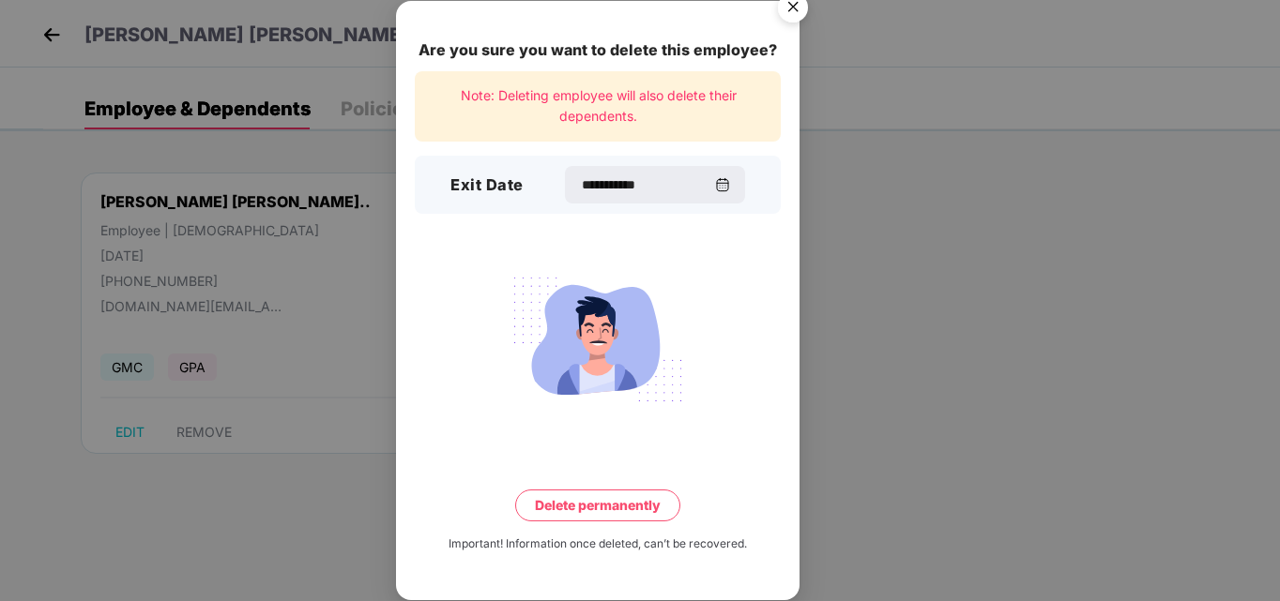
click at [668, 499] on button "Delete permanently" at bounding box center [597, 506] width 165 height 32
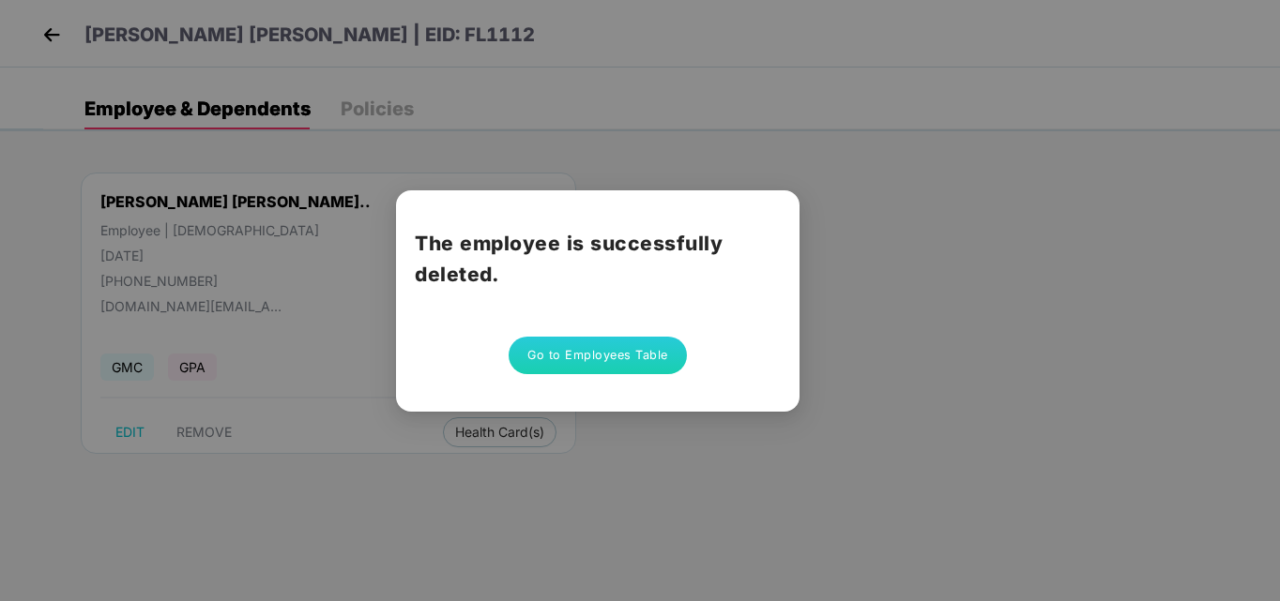
click at [593, 329] on div "The employee is successfully deleted. Go to Employees Table" at bounding box center [597, 300] width 403 height 221
click at [603, 359] on button "Go to Employees Table" at bounding box center [598, 356] width 178 height 38
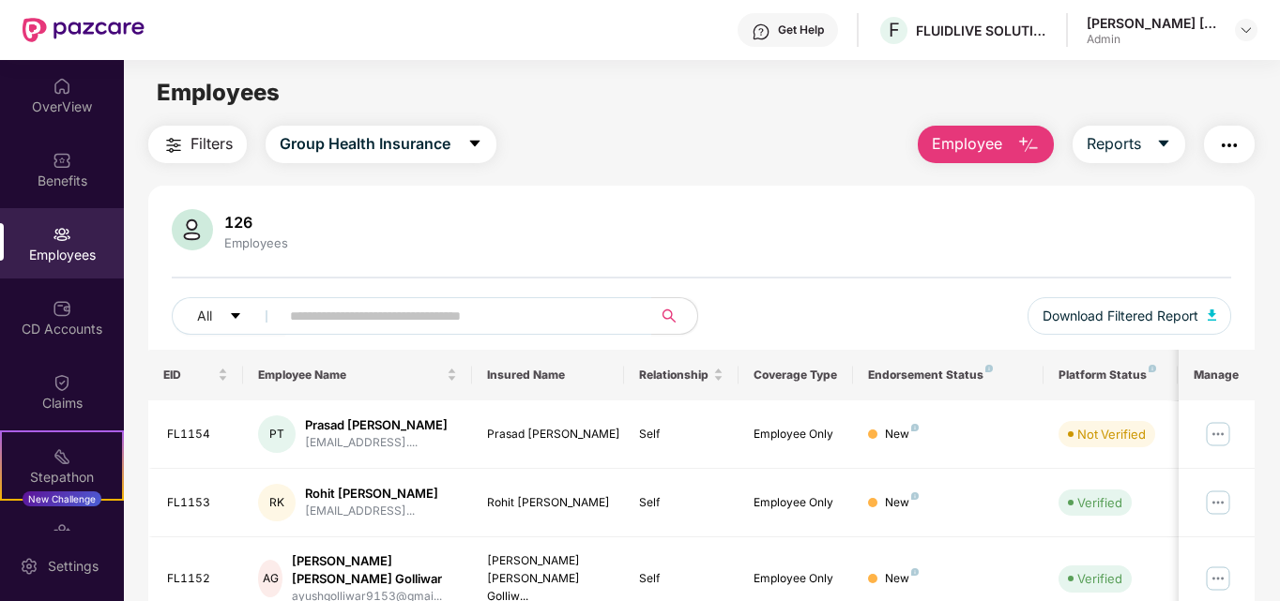
click at [965, 134] on span "Employee" at bounding box center [967, 143] width 70 height 23
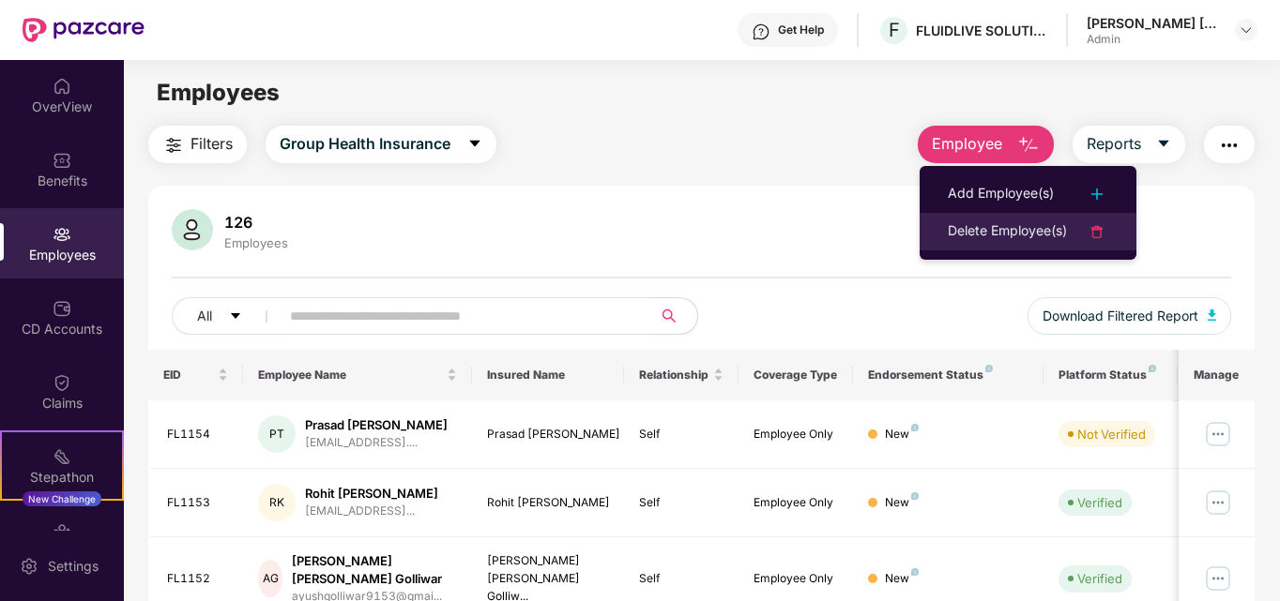
click at [973, 225] on div "Delete Employee(s)" at bounding box center [1007, 231] width 119 height 23
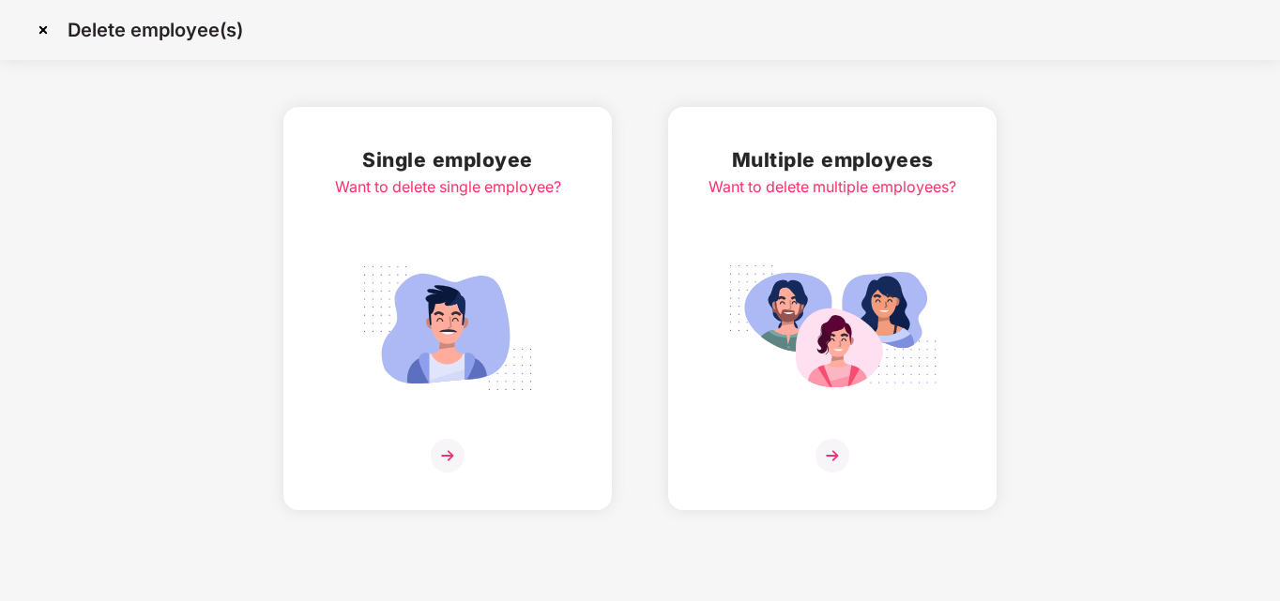
click at [441, 457] on img at bounding box center [448, 456] width 34 height 34
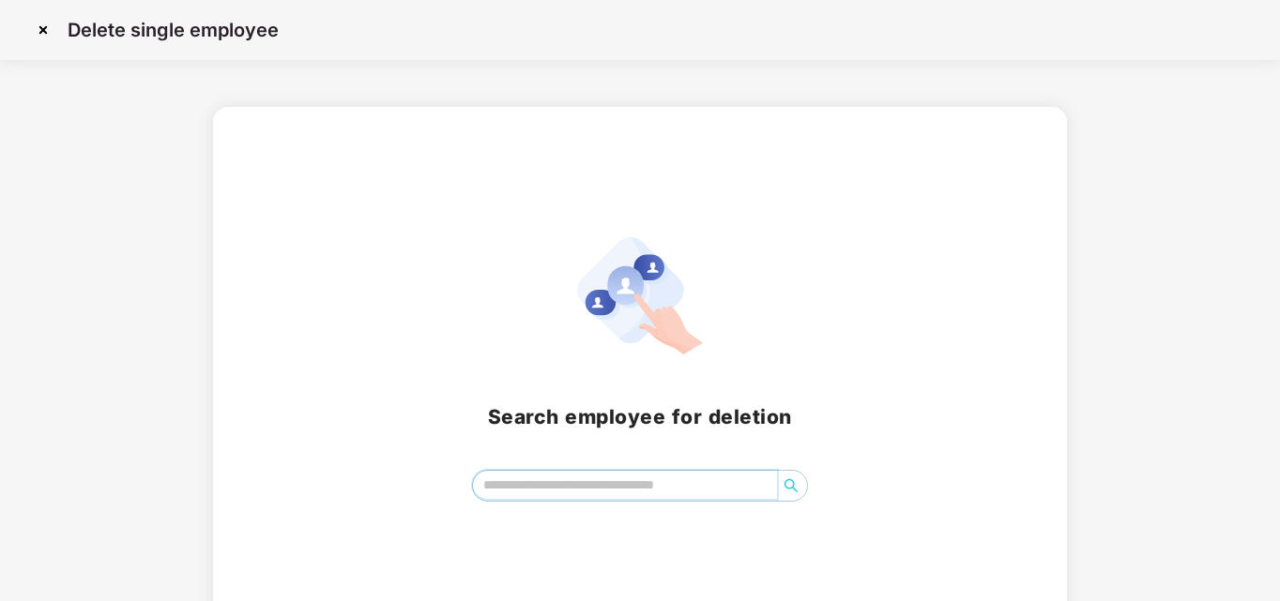
click at [556, 471] on input "search" at bounding box center [625, 485] width 305 height 28
type input "*"
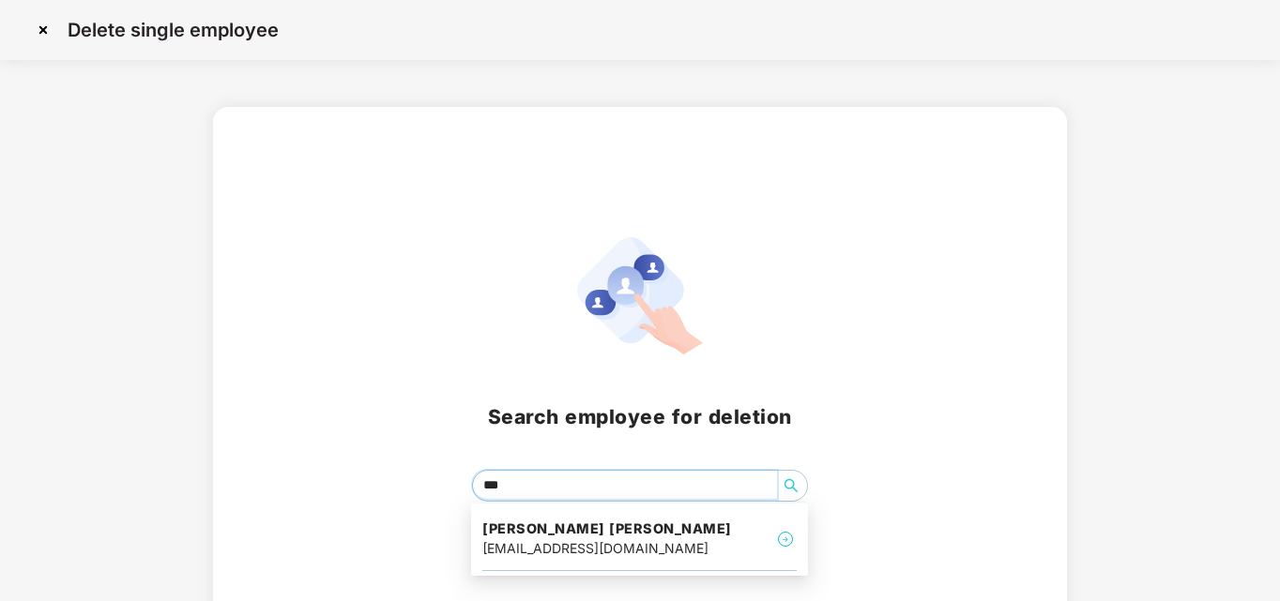
type input "****"
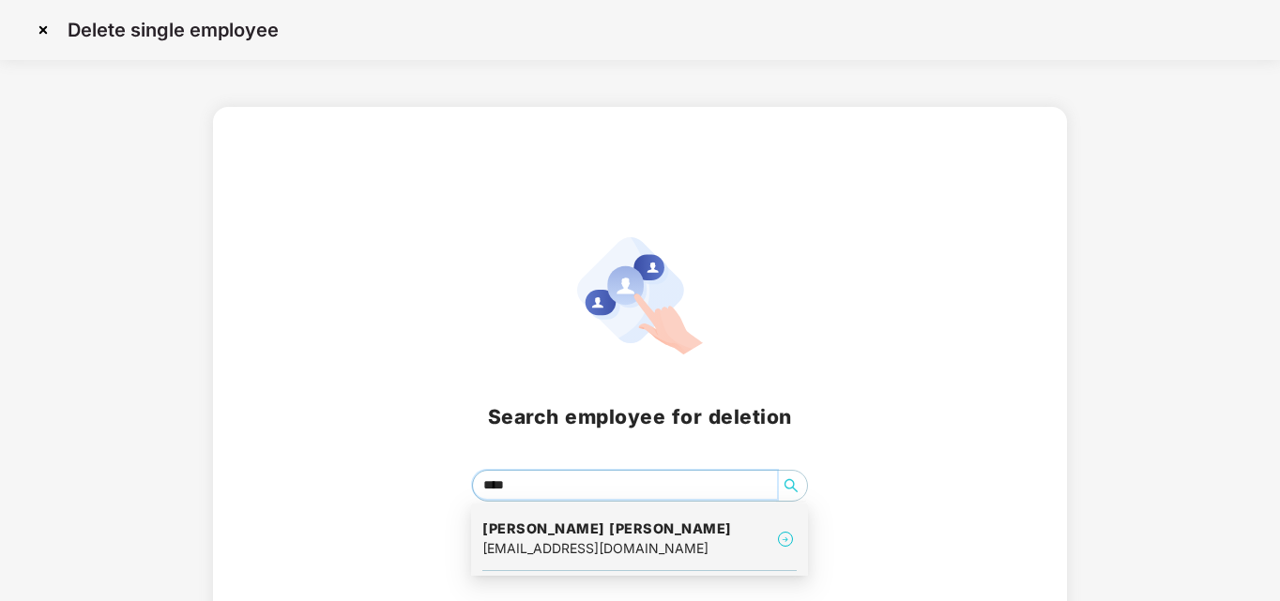
click at [647, 530] on h4 "[PERSON_NAME] [PERSON_NAME]" at bounding box center [607, 529] width 250 height 19
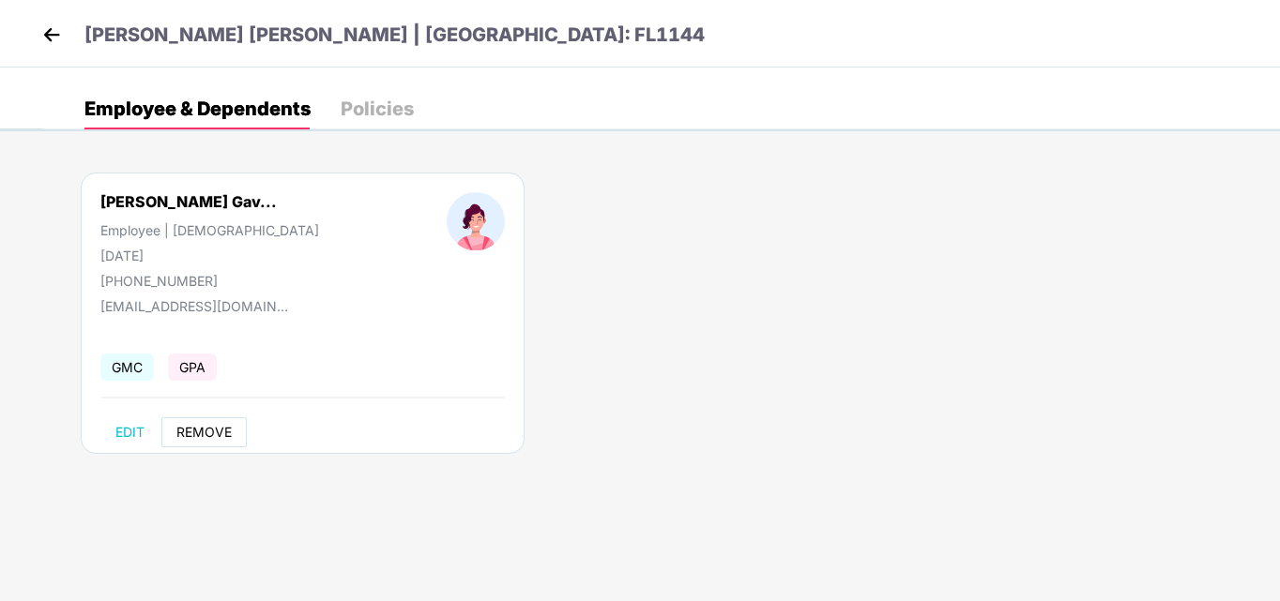
click at [191, 433] on span "REMOVE" at bounding box center [203, 432] width 55 height 15
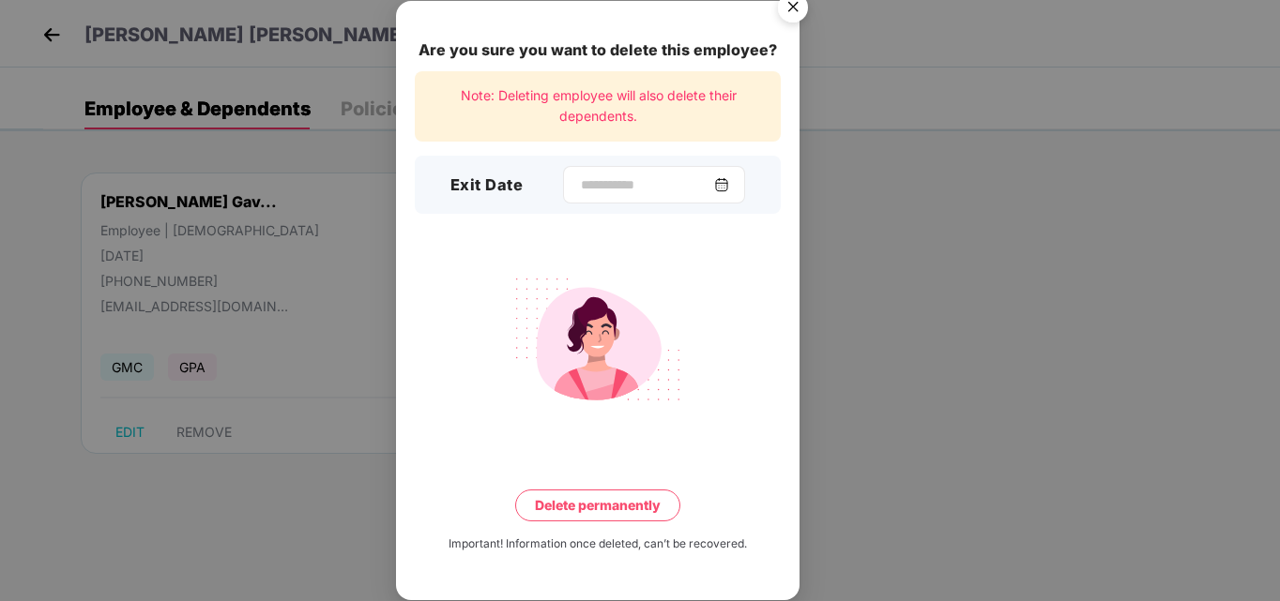
click at [603, 195] on div at bounding box center [654, 185] width 182 height 38
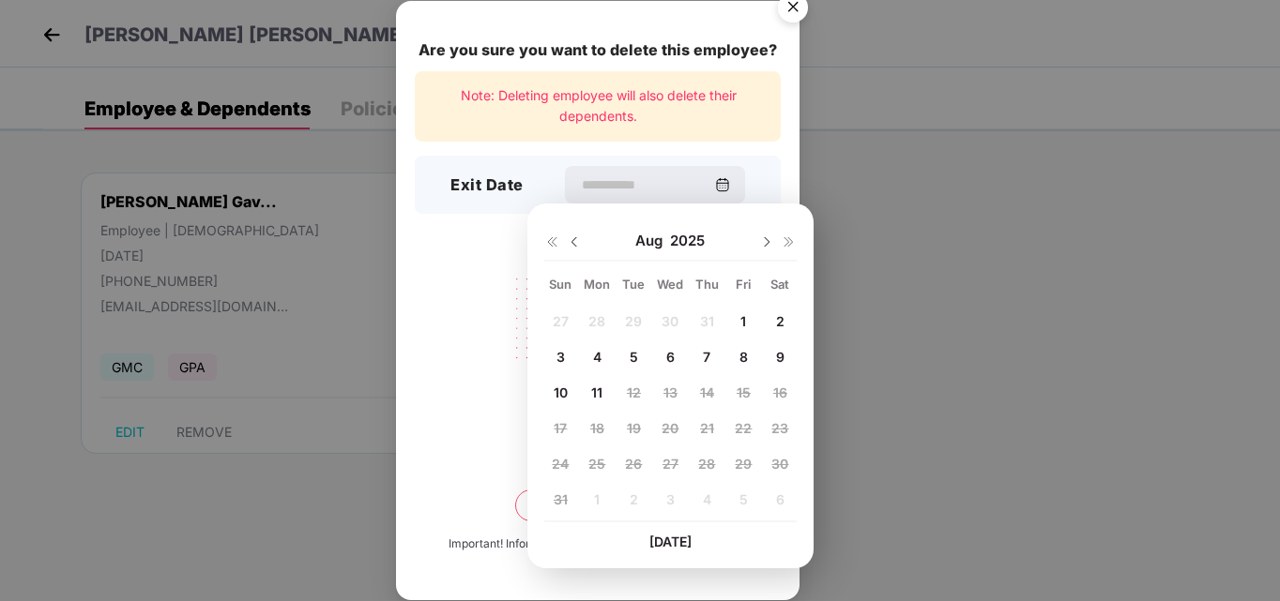
click at [774, 361] on div "9" at bounding box center [780, 356] width 28 height 28
type input "**********"
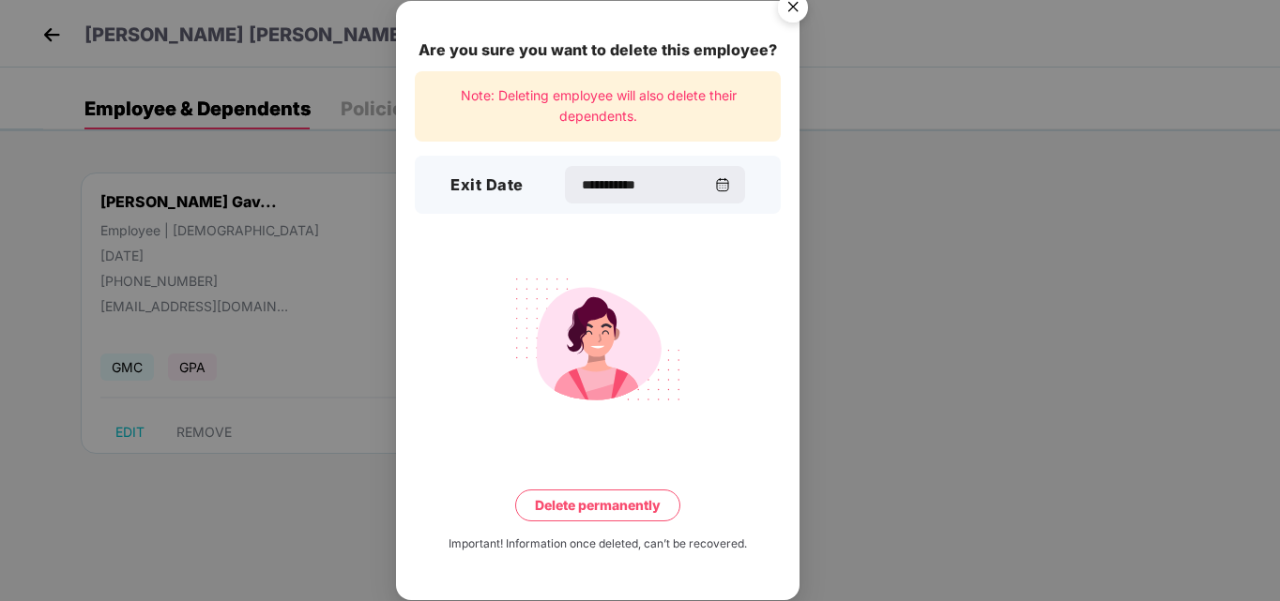
click at [616, 492] on button "Delete permanently" at bounding box center [597, 506] width 165 height 32
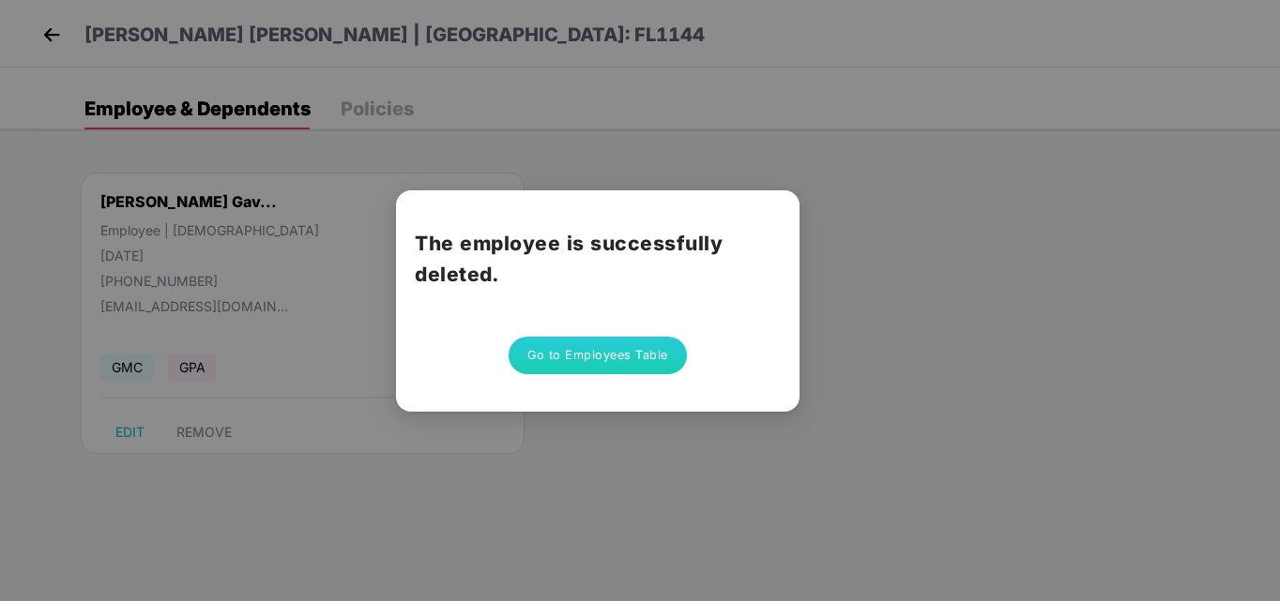
click at [238, 140] on div "The employee is successfully deleted. Go to Employees Table" at bounding box center [640, 300] width 1280 height 601
click at [585, 361] on button "Go to Employees Table" at bounding box center [598, 356] width 178 height 38
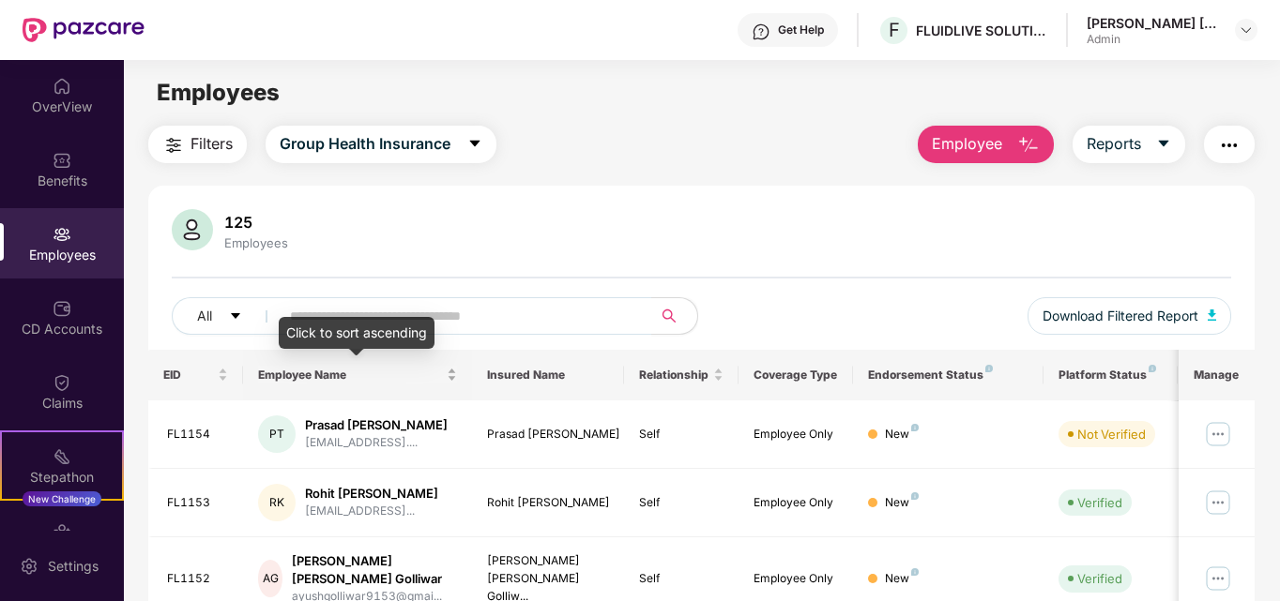
click at [405, 353] on div "Click to sort ascending" at bounding box center [357, 339] width 156 height 45
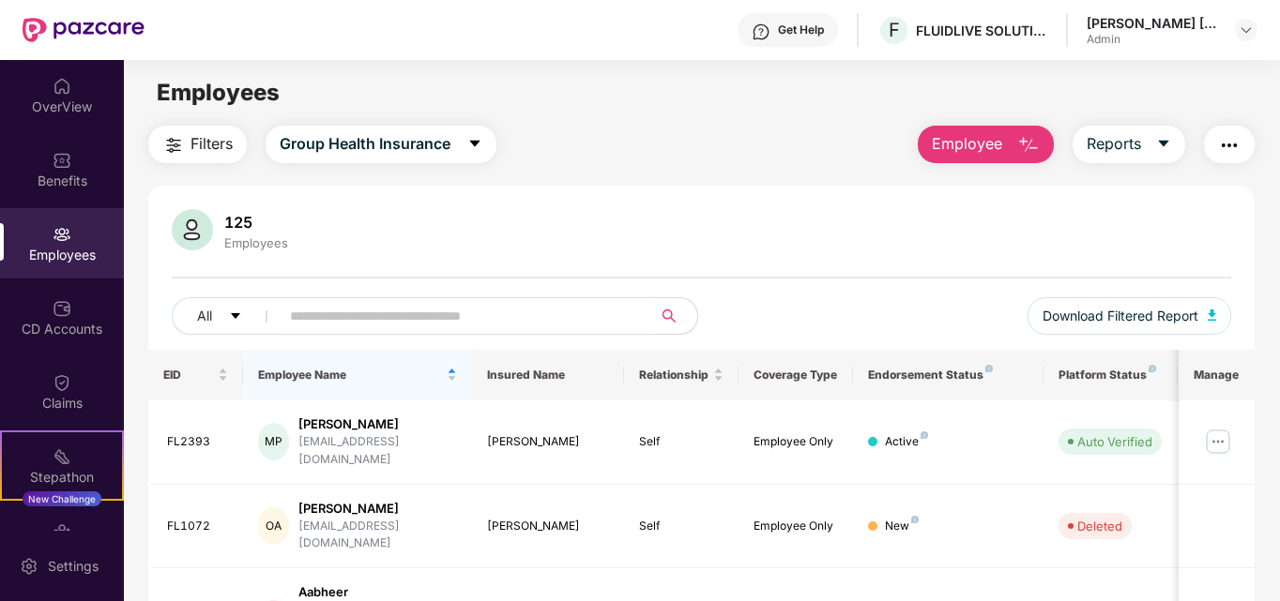
click at [760, 267] on div "125 Employees All Download Filtered Report" at bounding box center [701, 279] width 1107 height 141
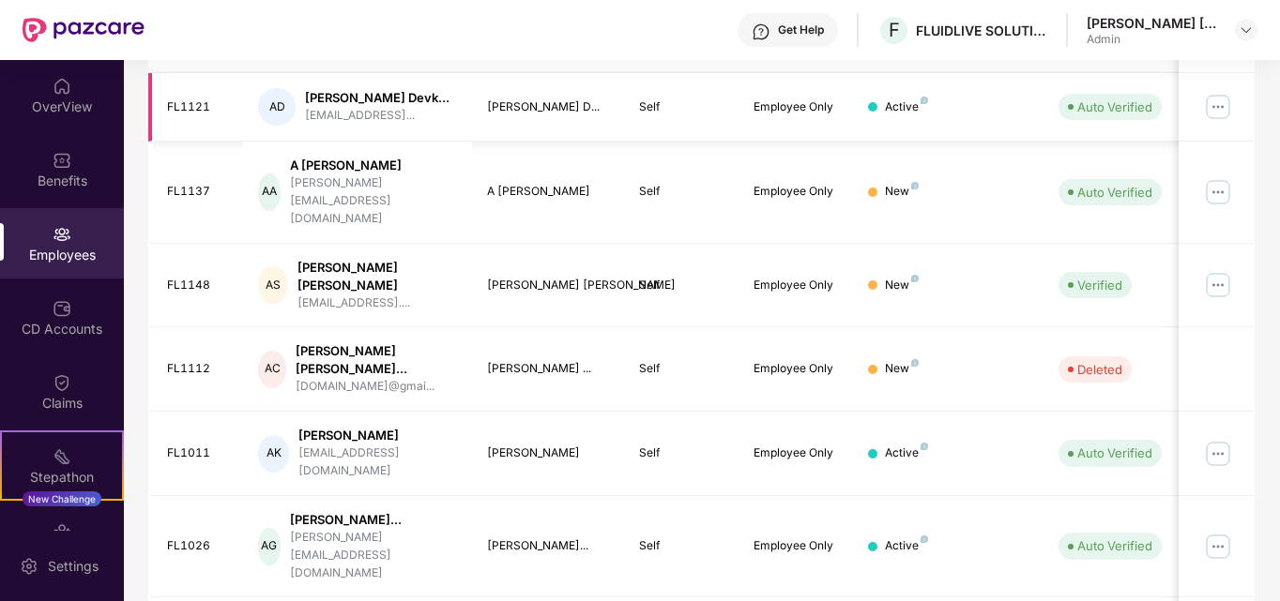
scroll to position [599, 0]
